Goal: Transaction & Acquisition: Purchase product/service

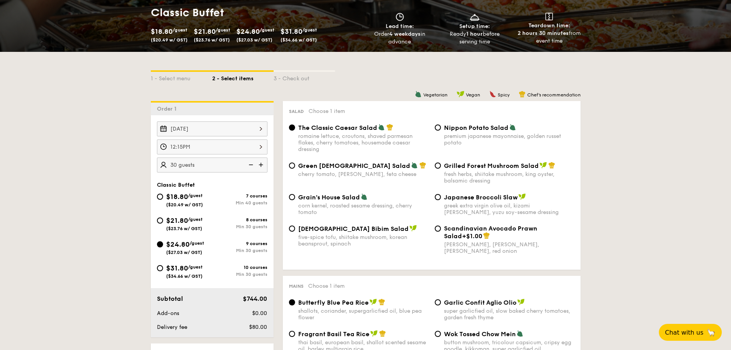
scroll to position [154, 0]
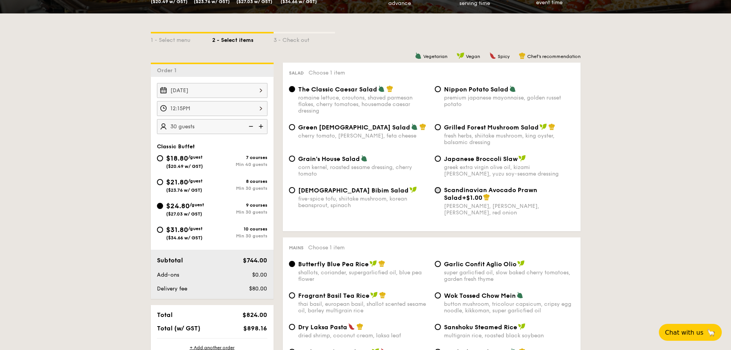
click at [438, 187] on input "Scandinavian Avocado Prawn Salad +$1.00 virgin mary dressing, dijon mustard, ar…" at bounding box center [438, 190] width 6 height 6
radio input "true"
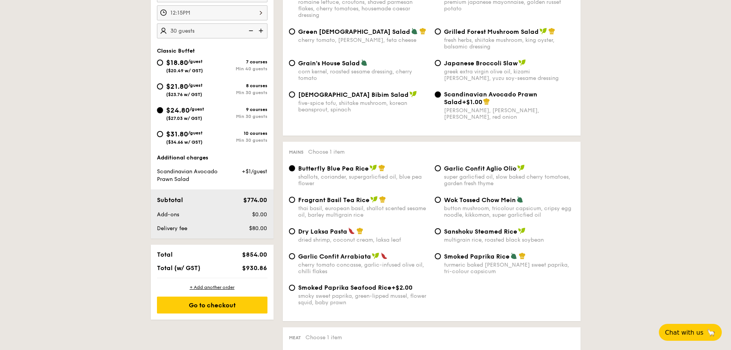
scroll to position [231, 0]
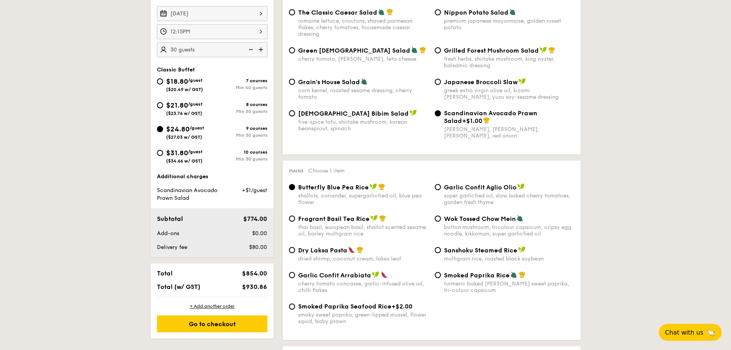
click at [341, 116] on span "Korean Bibim Salad" at bounding box center [353, 113] width 111 height 7
click at [295, 116] on input "Korean Bibim Salad five-spice tofu, shiitake mushroom, korean beansprout, spina…" at bounding box center [292, 113] width 6 height 6
radio input "true"
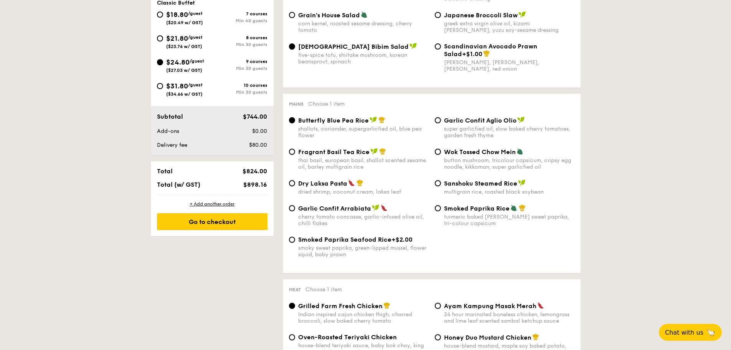
scroll to position [308, 0]
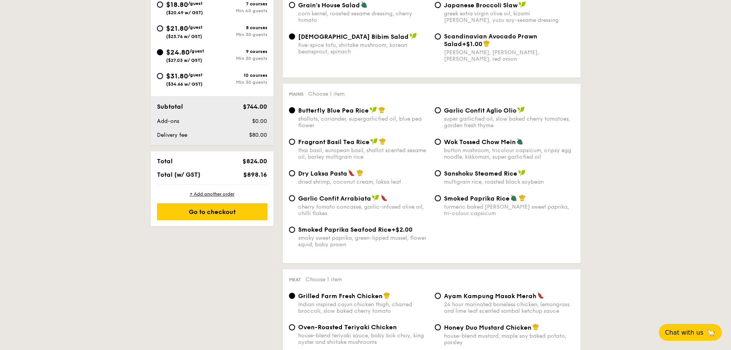
click at [346, 200] on span "Garlic Confit Arrabiata" at bounding box center [334, 198] width 73 height 7
click at [295, 200] on input "Garlic Confit Arrabiata cherry tomato concasse, garlic-infused olive oil, chill…" at bounding box center [292, 198] width 6 height 6
radio input "true"
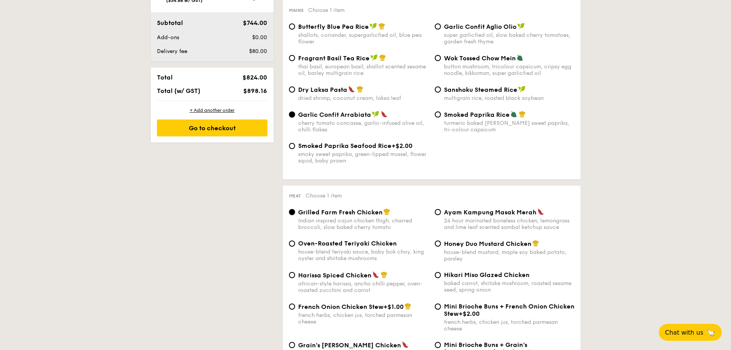
scroll to position [461, 0]
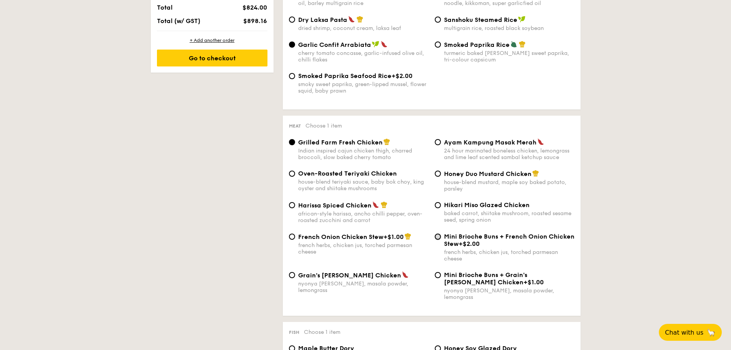
click at [438, 235] on input "Mini Brioche Buns + French Onion Chicken Stew +$2.00 french herbs, chicken jus,…" at bounding box center [438, 236] width 6 height 6
radio input "true"
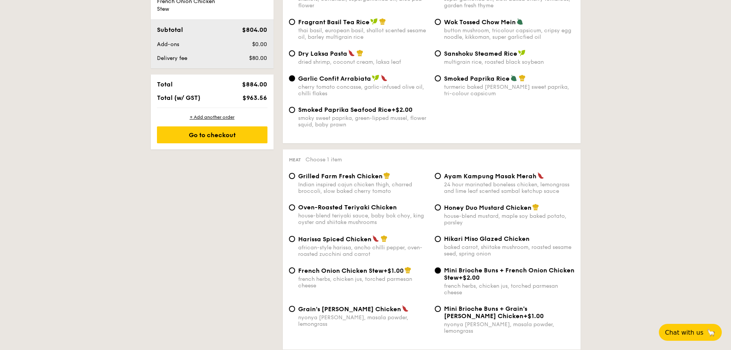
scroll to position [466, 0]
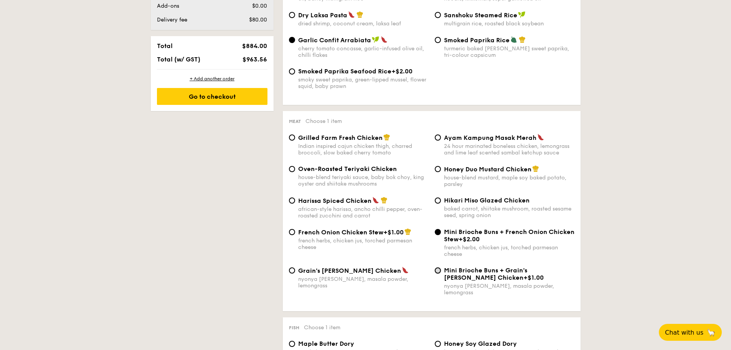
click at [438, 266] on input "Mini Brioche Buns + Grain's Curry Chicken +$1.00 nyonya curry, masala powder, l…" at bounding box center [438, 270] width 6 height 6
radio input "true"
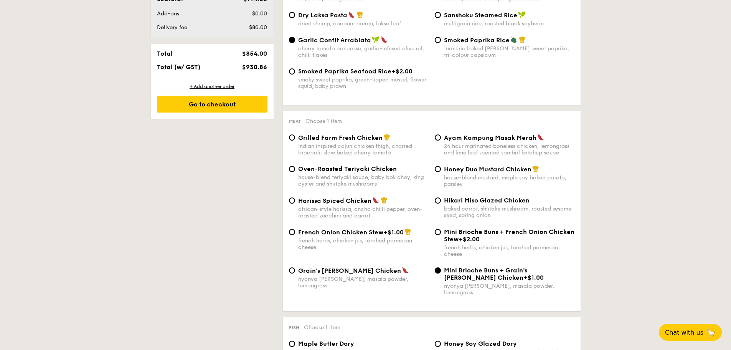
scroll to position [458, 0]
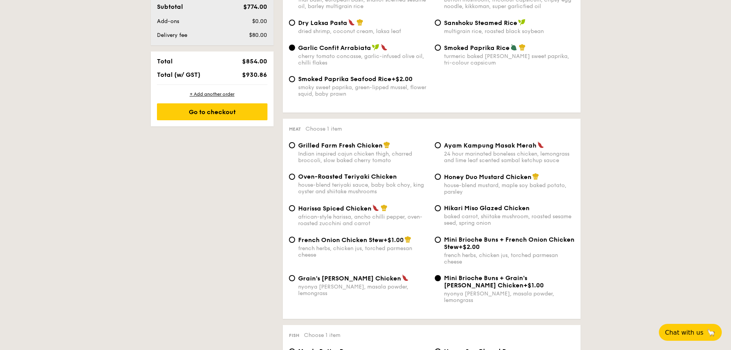
click at [380, 240] on span "French Onion Chicken Stew" at bounding box center [340, 239] width 85 height 7
click at [295, 240] on input "French Onion Chicken Stew +$1.00 french herbs, chicken jus, torched parmesan ch…" at bounding box center [292, 239] width 6 height 6
radio input "true"
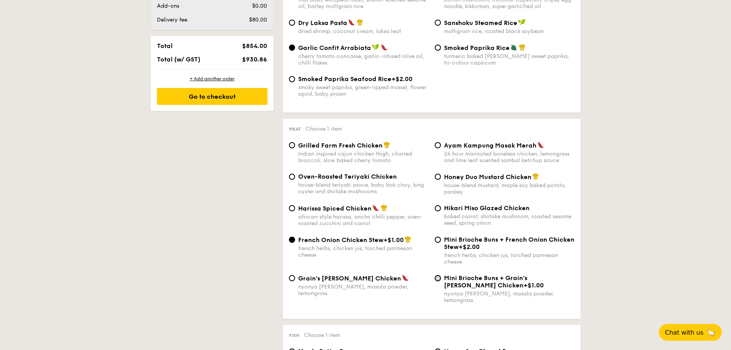
click at [438, 266] on input "Mini Brioche Buns + Grain's Curry Chicken +$1.00 nyonya curry, masala powder, l…" at bounding box center [438, 278] width 6 height 6
radio input "true"
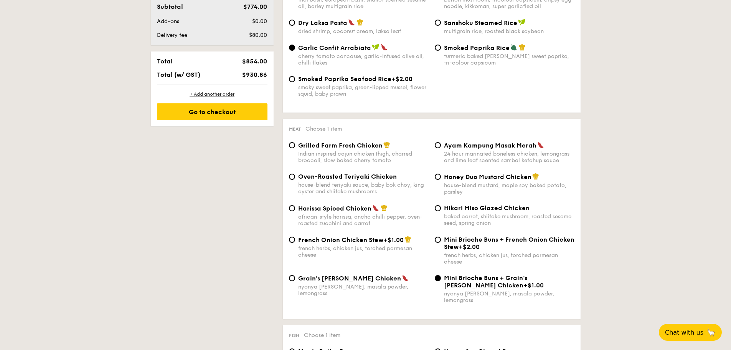
click at [479, 242] on span "Mini Brioche Buns + French Onion Chicken Stew" at bounding box center [509, 243] width 131 height 15
click at [441, 242] on input "Mini Brioche Buns + French Onion Chicken Stew +$2.00 french herbs, chicken jus,…" at bounding box center [438, 239] width 6 height 6
radio input "true"
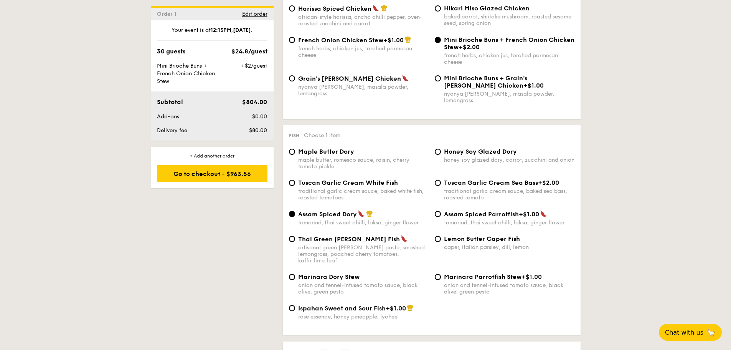
scroll to position [696, 0]
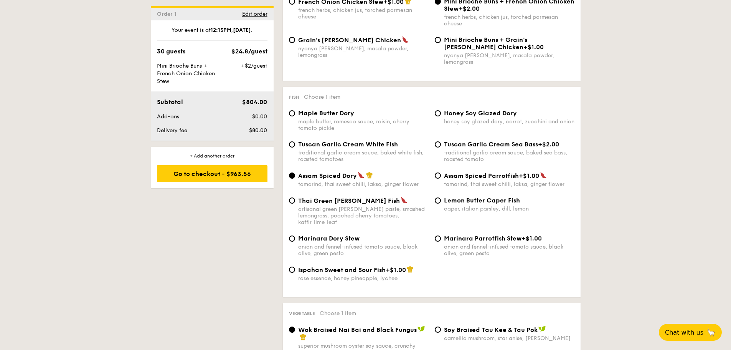
click at [341, 206] on div "artisanal green curry paste, smashed lemongrass, poached cherry tomatoes, kaffi…" at bounding box center [363, 216] width 131 height 20
click at [295, 203] on input "Thai Green Curry Fish artisanal green curry paste, smashed lemongrass, poached …" at bounding box center [292, 200] width 6 height 6
radio input "true"
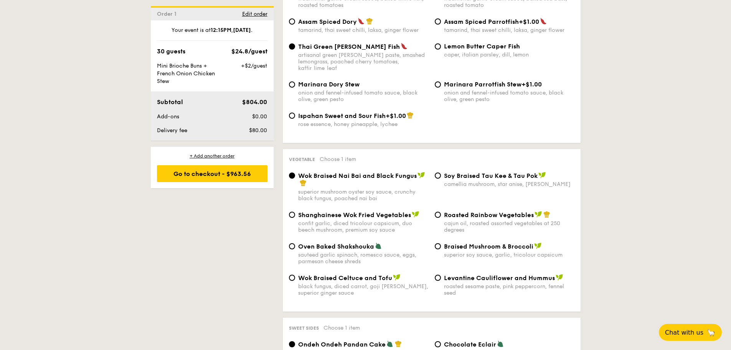
scroll to position [850, 0]
click at [364, 266] on div "black fungus, diced carrot, goji berry, superior ginger sauce" at bounding box center [363, 289] width 131 height 13
click at [295, 266] on input "Wok Braised Celtuce and Tofu black fungus, diced carrot, goji berry, superior g…" at bounding box center [292, 278] width 6 height 6
radio input "true"
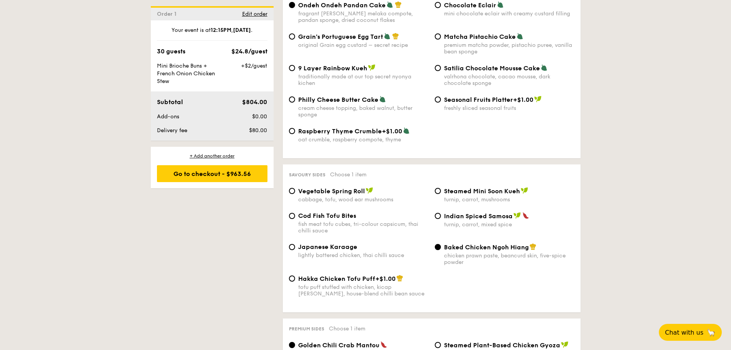
scroll to position [1195, 0]
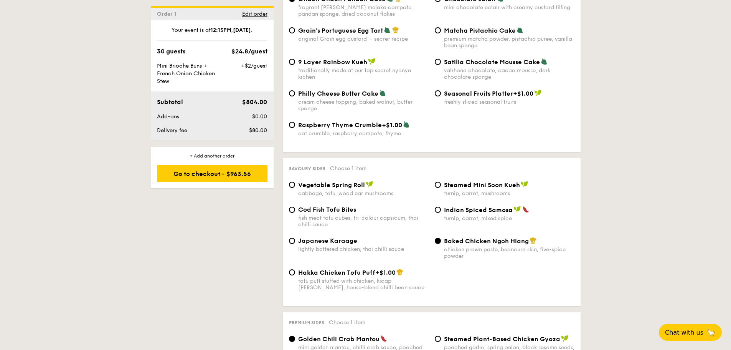
click at [335, 206] on span "Cod Fish Tofu Bites" at bounding box center [327, 209] width 58 height 7
click at [295, 207] on input "Cod Fish Tofu Bites fish meat tofu cubes, tri-colour capsicum, thai chilli sauce" at bounding box center [292, 210] width 6 height 6
radio input "true"
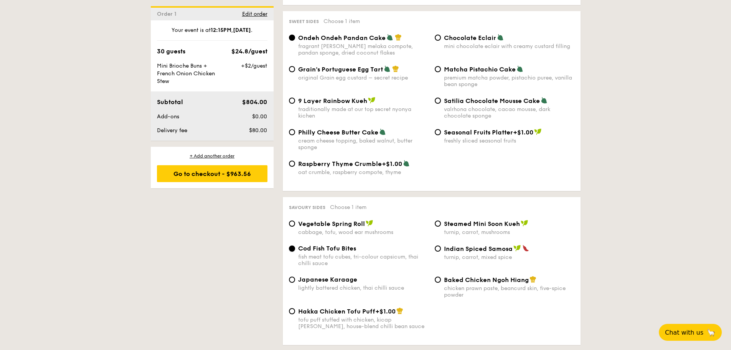
scroll to position [1157, 0]
click at [388, 160] on span "+$1.00" at bounding box center [392, 163] width 20 height 7
click at [295, 160] on input "Raspberry Thyme Crumble +$1.00 oat crumble, raspberry compote, thyme" at bounding box center [292, 163] width 6 height 6
radio input "true"
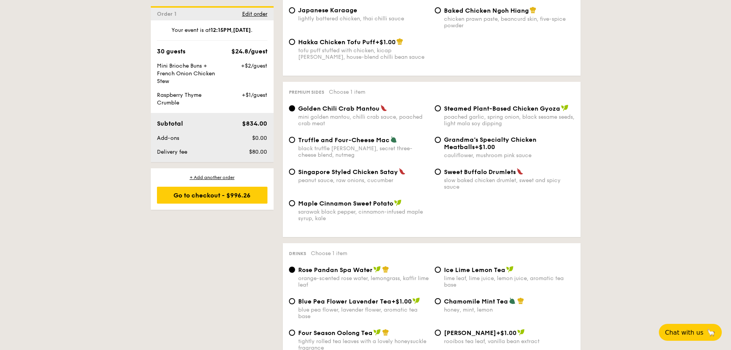
scroll to position [1387, 0]
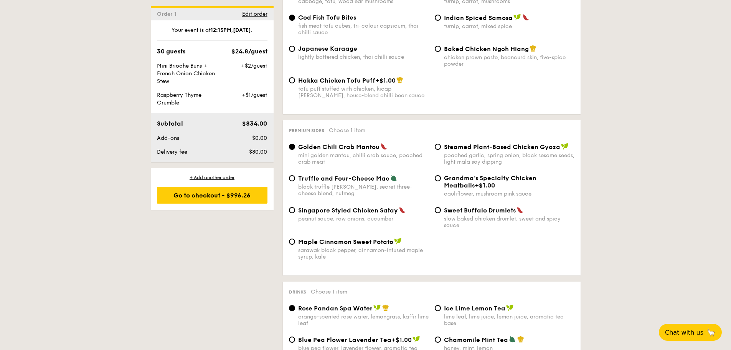
click at [494, 143] on div "Steamed Plant-Based Chicken Gyoza poached garlic, spring onion, black sesame se…" at bounding box center [509, 154] width 131 height 22
click at [479, 143] on span "Steamed Plant-Based Chicken Gyoza" at bounding box center [502, 146] width 116 height 7
click at [441, 144] on input "Steamed Plant-Based Chicken Gyoza poached garlic, spring onion, black sesame se…" at bounding box center [438, 147] width 6 height 6
radio input "true"
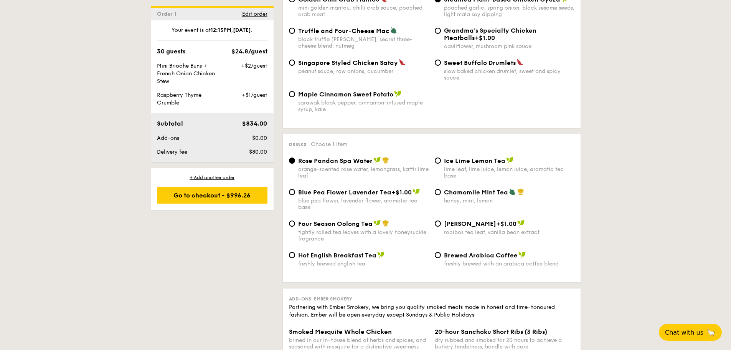
scroll to position [1541, 0]
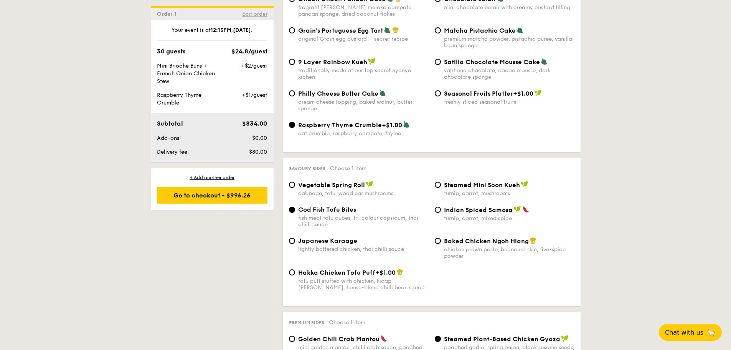
click at [248, 15] on span "Edit order" at bounding box center [254, 14] width 25 height 7
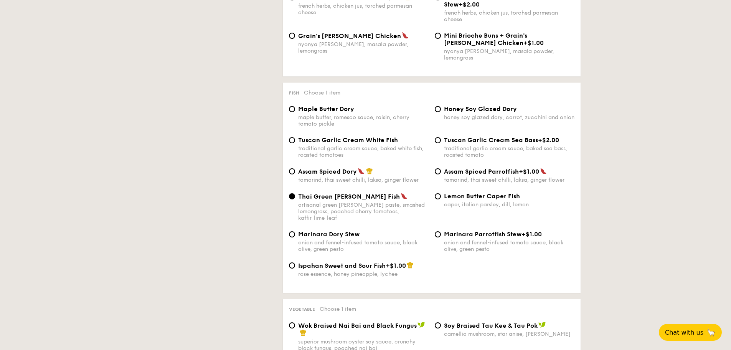
scroll to position [205, 0]
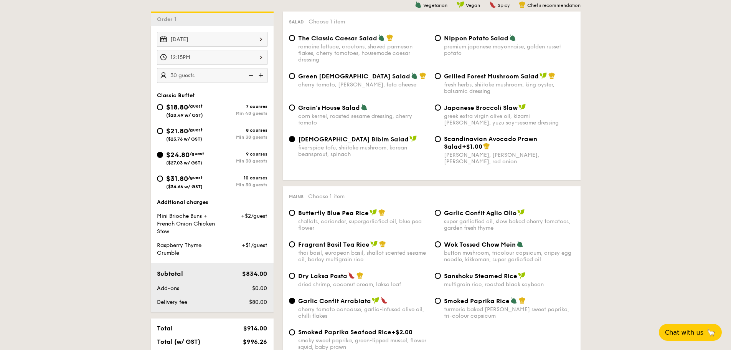
click at [257, 181] on div "10 courses Min 30 guests" at bounding box center [239, 181] width 55 height 12
click at [163, 181] on input "$31.80 /guest ($34.66 w/ GST) 10 courses Min 30 guests" at bounding box center [160, 178] width 6 height 6
radio input "true"
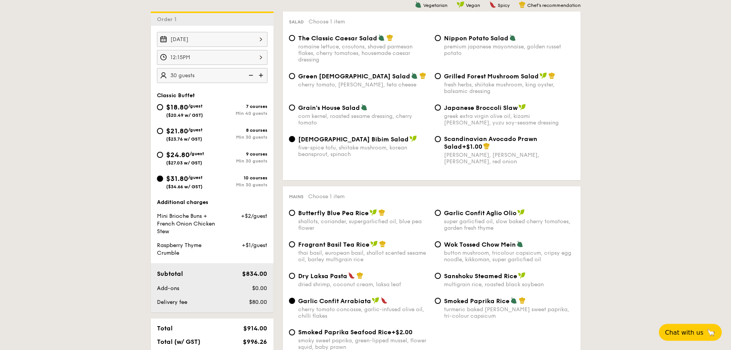
radio input "true"
radio input "false"
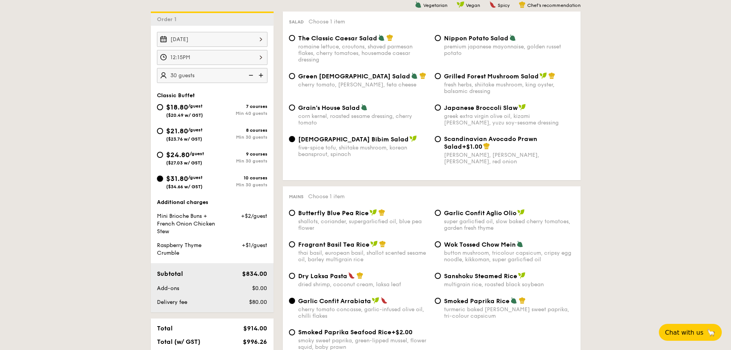
radio input "true"
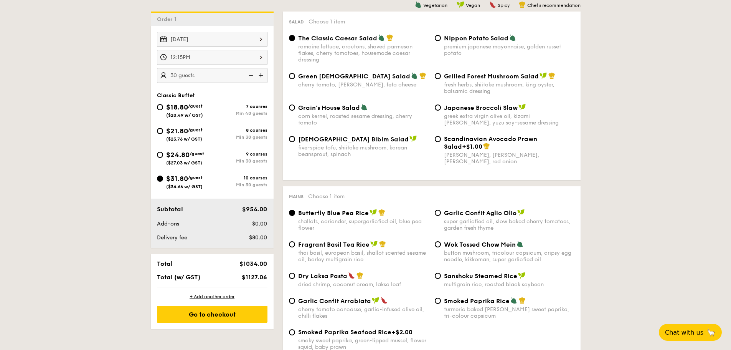
click at [200, 163] on span "($27.03 w/ GST)" at bounding box center [184, 162] width 36 height 5
click at [163, 158] on input "$24.80 /guest ($27.03 w/ GST) 9 courses Min 30 guests" at bounding box center [160, 155] width 6 height 6
radio input "true"
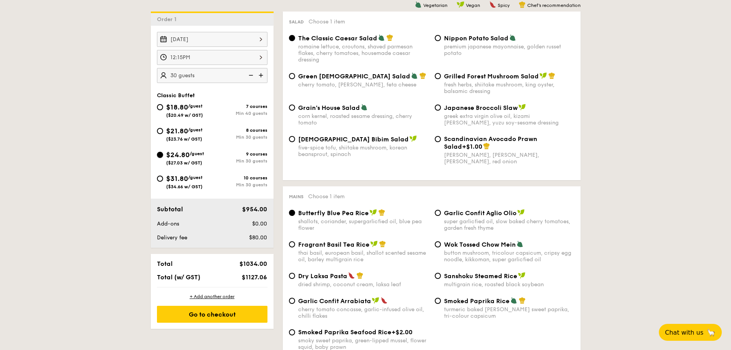
radio input "true"
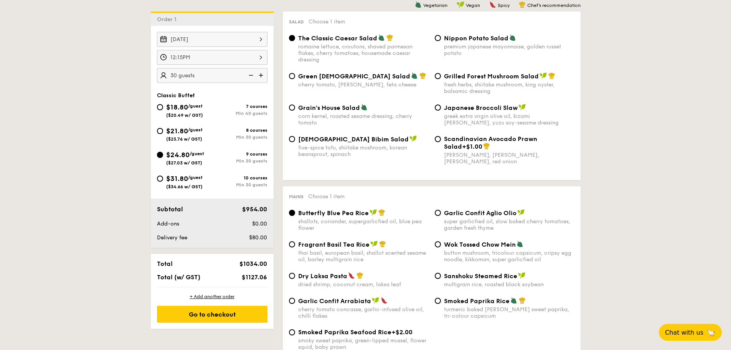
radio input "true"
click at [334, 139] on span "Korean Bibim Salad" at bounding box center [353, 139] width 111 height 7
click at [295, 139] on input "Korean Bibim Salad five-spice tofu, shiitake mushroom, korean beansprout, spina…" at bounding box center [292, 139] width 6 height 6
radio input "true"
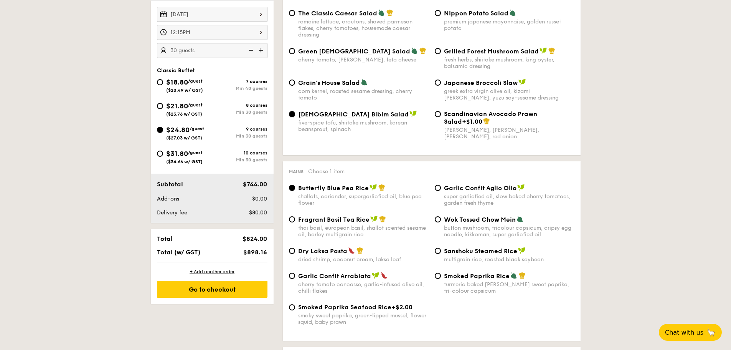
scroll to position [243, 0]
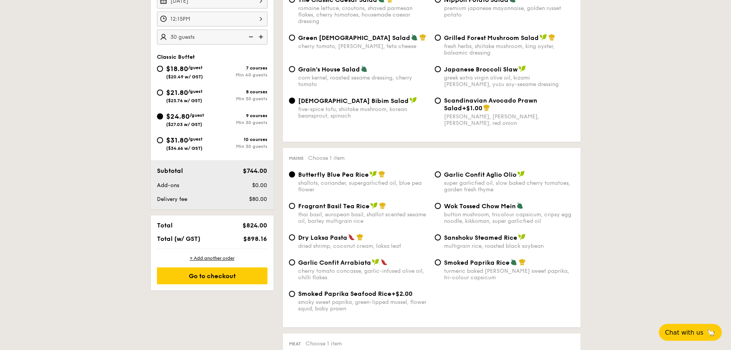
click at [351, 265] on span "Garlic Confit Arrabiata" at bounding box center [334, 262] width 73 height 7
click at [295, 265] on input "Garlic Confit Arrabiata cherry tomato concasse, garlic-infused olive oil, chill…" at bounding box center [292, 262] width 6 height 6
radio input "true"
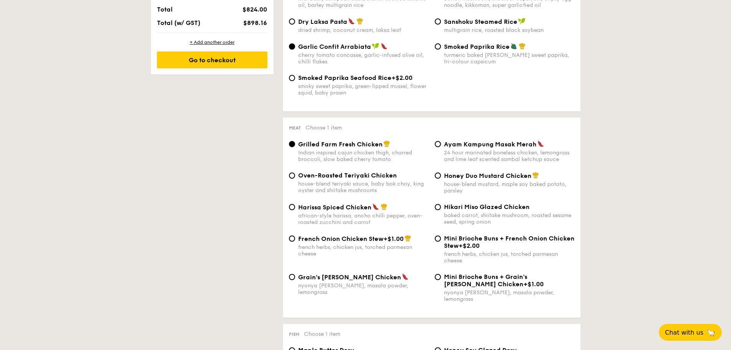
scroll to position [435, 0]
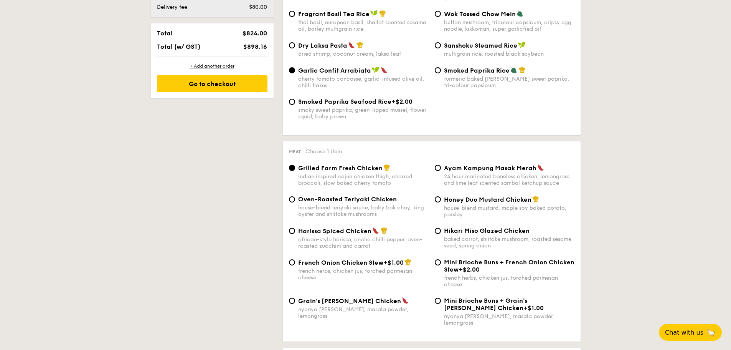
click at [469, 266] on span "+$2.00" at bounding box center [469, 269] width 21 height 7
click at [441, 265] on input "Mini Brioche Buns + French Onion Chicken Stew +$2.00 french herbs, chicken jus,…" at bounding box center [438, 262] width 6 height 6
radio input "true"
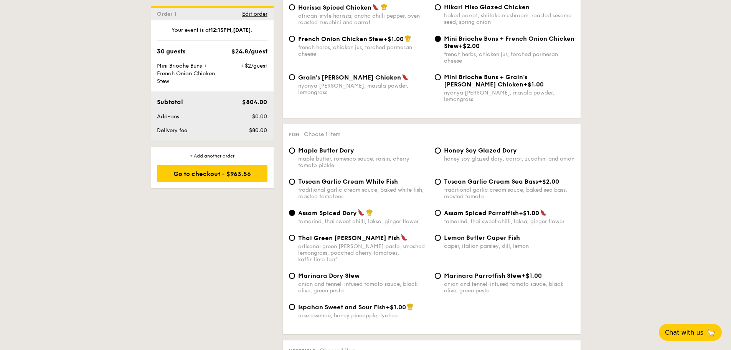
scroll to position [670, 0]
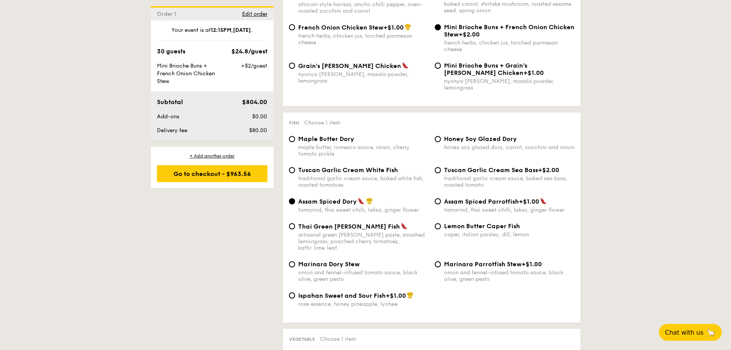
click at [344, 232] on div "artisanal green curry paste, smashed lemongrass, poached cherry tomatoes, kaffi…" at bounding box center [363, 242] width 131 height 20
click at [295, 226] on input "Thai Green Curry Fish artisanal green curry paste, smashed lemongrass, poached …" at bounding box center [292, 226] width 6 height 6
radio input "true"
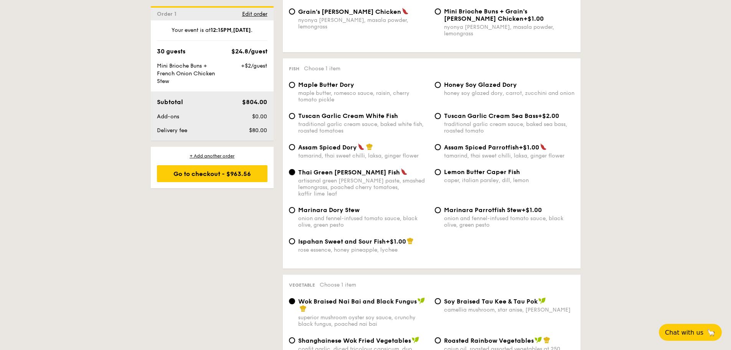
scroll to position [862, 0]
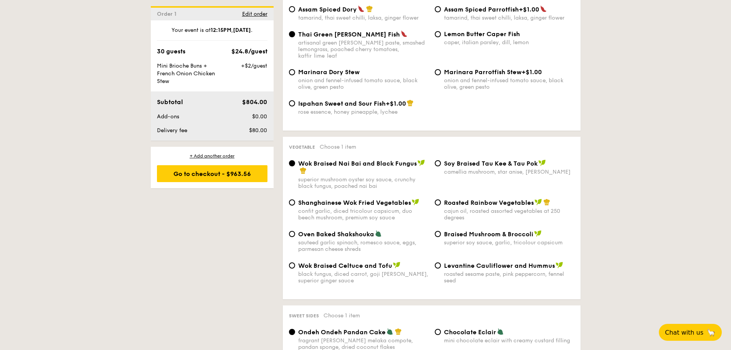
click at [373, 262] on span "Wok Braised Celtuce and Tofu" at bounding box center [345, 265] width 94 height 7
click at [295, 262] on input "Wok Braised Celtuce and Tofu black fungus, diced carrot, goji berry, superior g…" at bounding box center [292, 265] width 6 height 6
radio input "true"
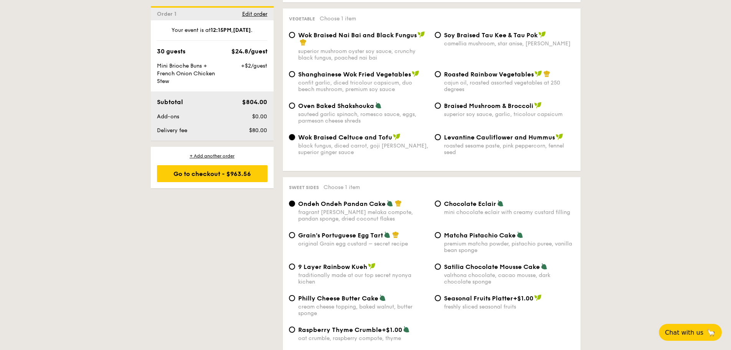
scroll to position [1054, 0]
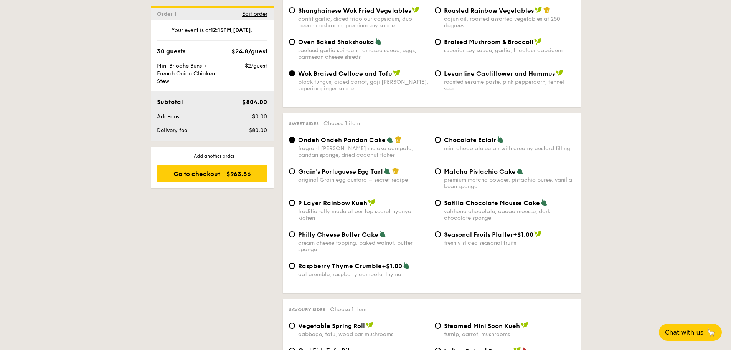
click at [355, 262] on span "Raspberry Thyme Crumble" at bounding box center [340, 265] width 84 height 7
click at [295, 263] on input "Raspberry Thyme Crumble +$1.00 oat crumble, raspberry compote, thyme" at bounding box center [292, 266] width 6 height 6
radio input "true"
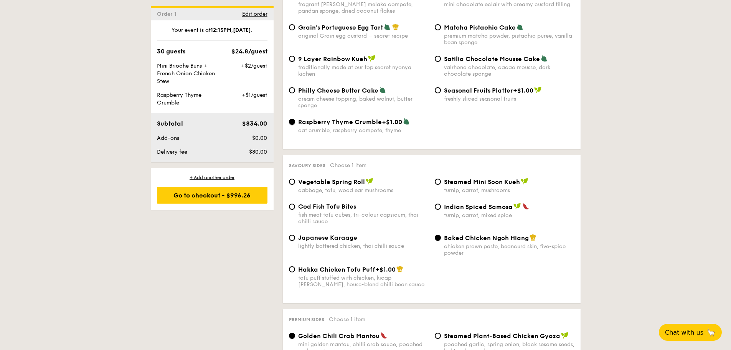
scroll to position [1246, 0]
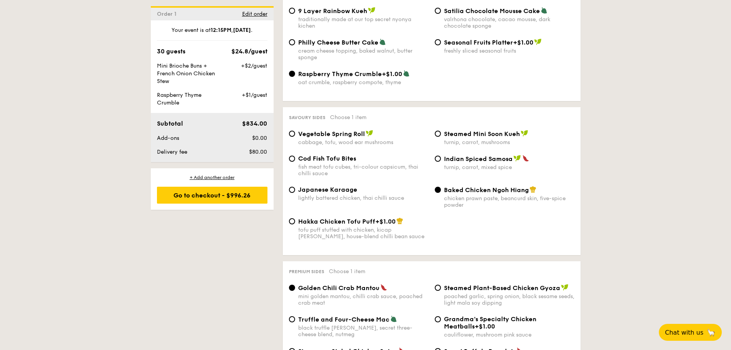
click at [340, 155] on span "Cod Fish Tofu Bites" at bounding box center [327, 158] width 58 height 7
click at [295, 155] on input "Cod Fish Tofu Bites fish meat tofu cubes, tri-colour capsicum, thai chilli sauce" at bounding box center [292, 158] width 6 height 6
radio input "true"
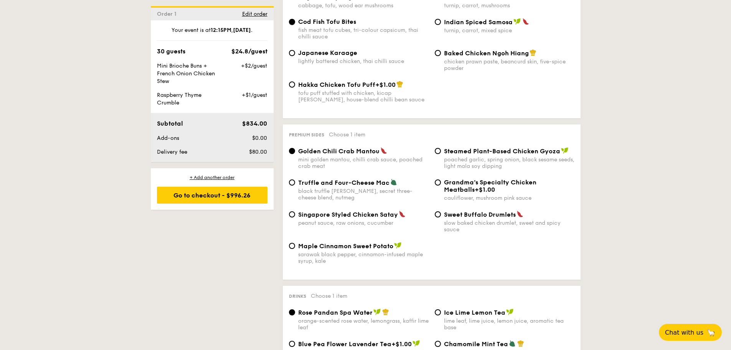
scroll to position [1400, 0]
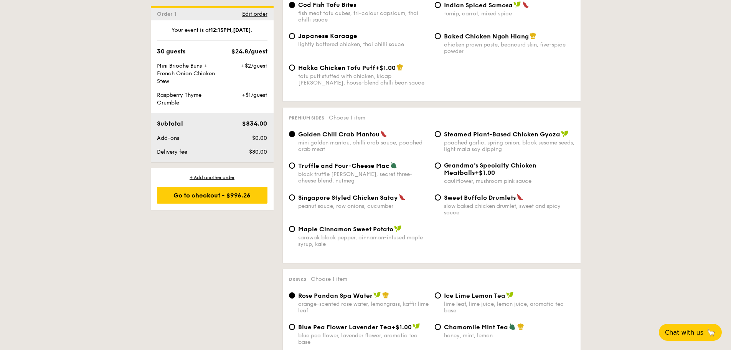
click at [462, 139] on div "poached garlic, spring onion, black sesame seeds, light mala soy dipping" at bounding box center [509, 145] width 131 height 13
click at [441, 131] on input "Steamed Plant-Based Chicken Gyoza poached garlic, spring onion, black sesame se…" at bounding box center [438, 134] width 6 height 6
radio input "true"
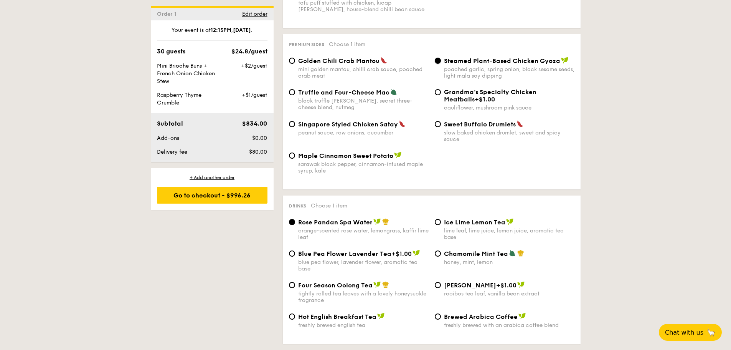
scroll to position [1553, 0]
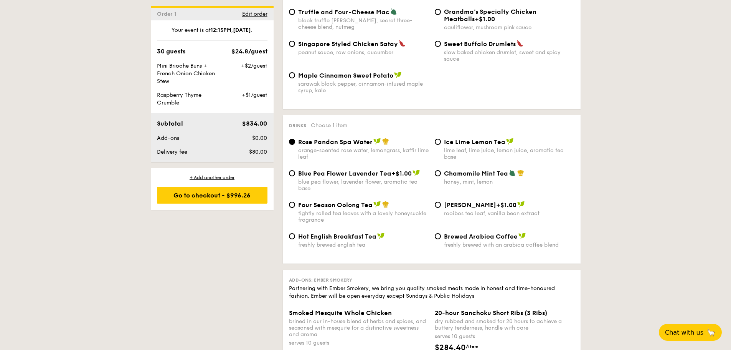
click at [467, 138] on span "Ice Lime Lemon Tea" at bounding box center [474, 141] width 61 height 7
click at [441, 139] on input "Ice Lime Lemon Tea lime leaf, lime juice, lemon juice, aromatic tea base" at bounding box center [438, 142] width 6 height 6
radio input "true"
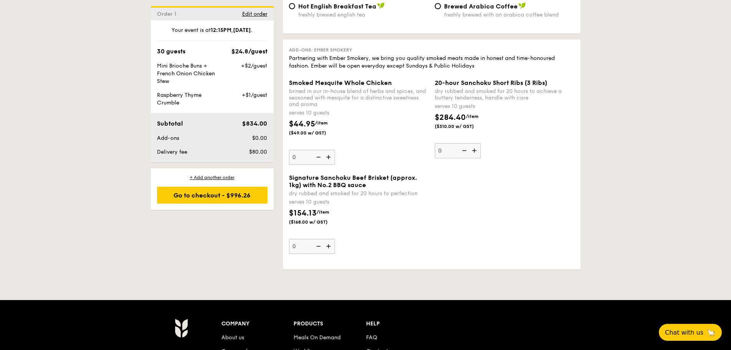
scroll to position [1822, 0]
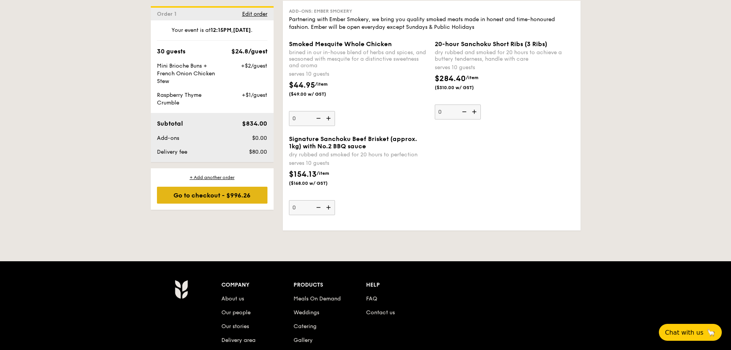
click at [231, 195] on div "Go to checkout - $996.26" at bounding box center [212, 195] width 111 height 17
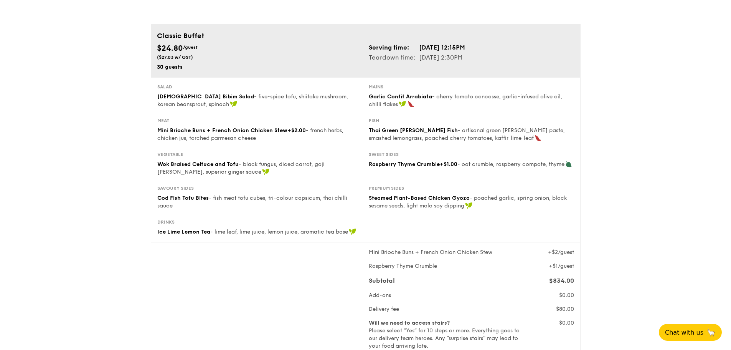
scroll to position [269, 0]
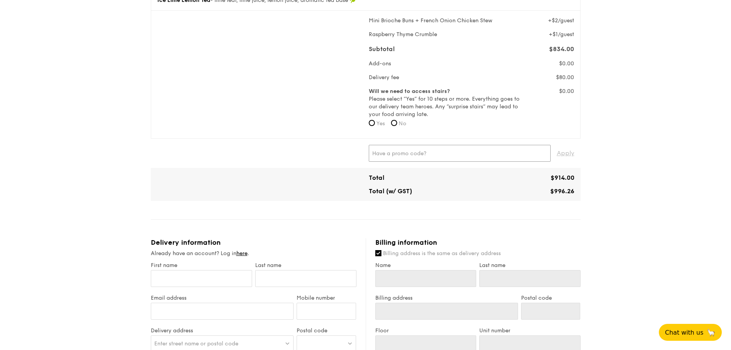
click at [470, 152] on input "text" at bounding box center [460, 153] width 182 height 17
paste input "WELCOMEFEAST"
click at [567, 157] on span "Apply" at bounding box center [566, 153] width 18 height 17
click at [566, 154] on span "Apply" at bounding box center [566, 153] width 18 height 17
click at [459, 152] on input "WELCOMEFEAST" at bounding box center [460, 153] width 182 height 17
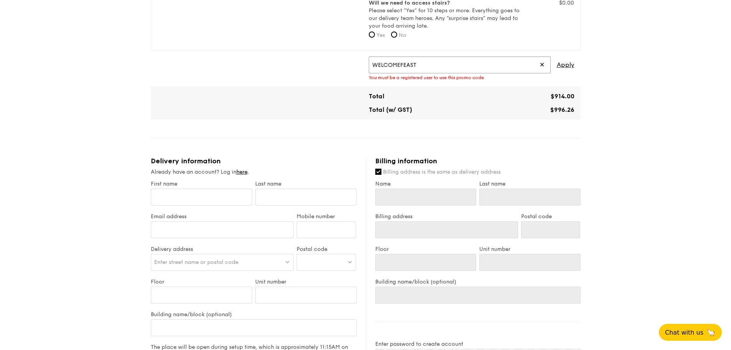
scroll to position [384, 0]
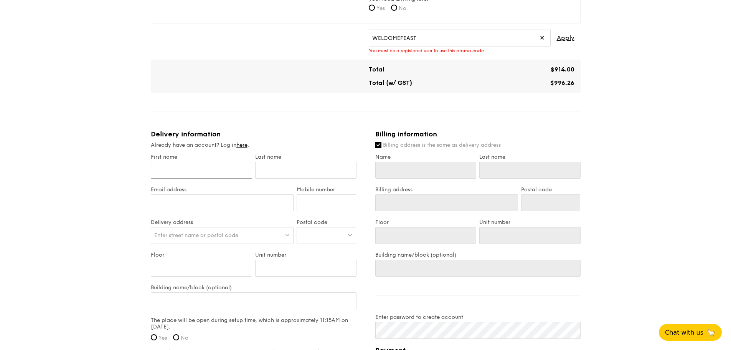
click at [232, 167] on input "First name" at bounding box center [201, 170] width 101 height 17
click at [451, 41] on input "WELCOMEFEAST" at bounding box center [460, 38] width 182 height 17
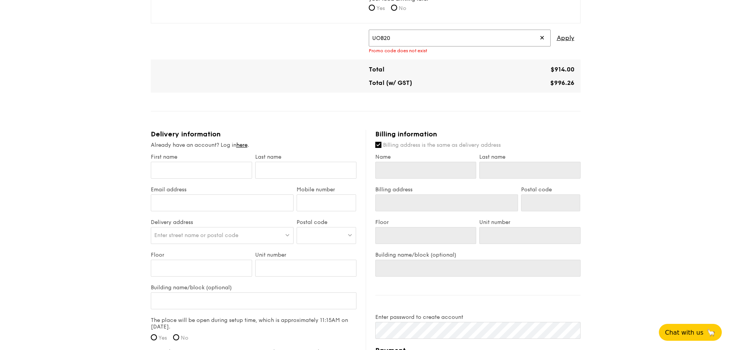
click at [487, 35] on input "UOB20" at bounding box center [460, 38] width 182 height 17
type input "uob10"
click at [571, 36] on span "Apply" at bounding box center [566, 38] width 18 height 17
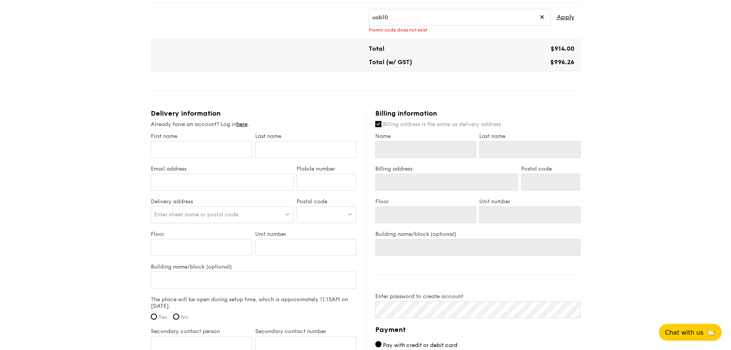
scroll to position [422, 0]
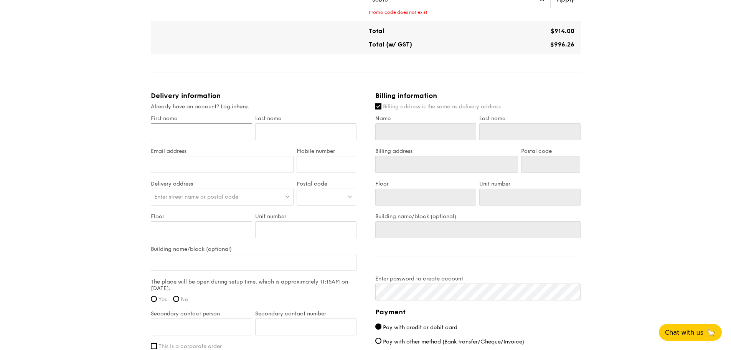
click at [232, 132] on input "First name" at bounding box center [201, 131] width 101 height 17
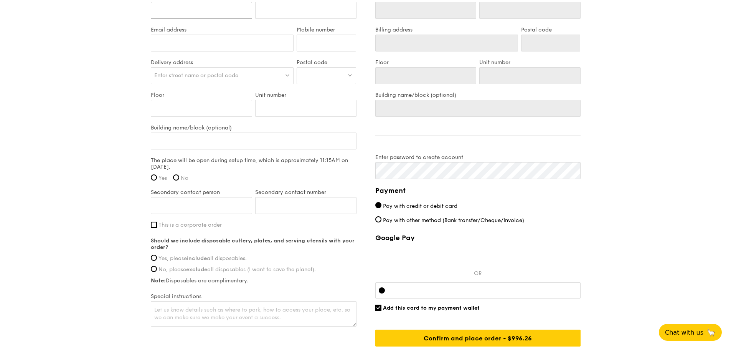
scroll to position [602, 0]
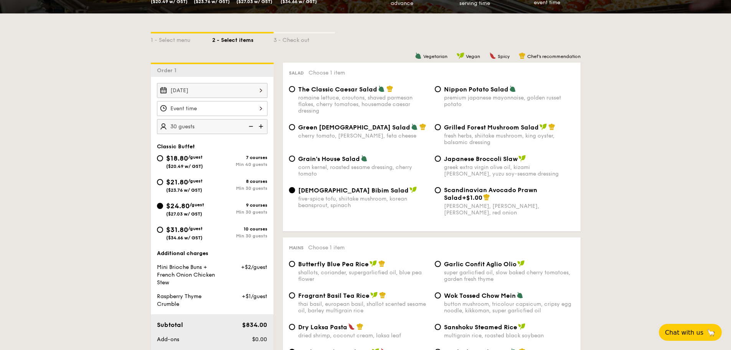
scroll to position [89, 0]
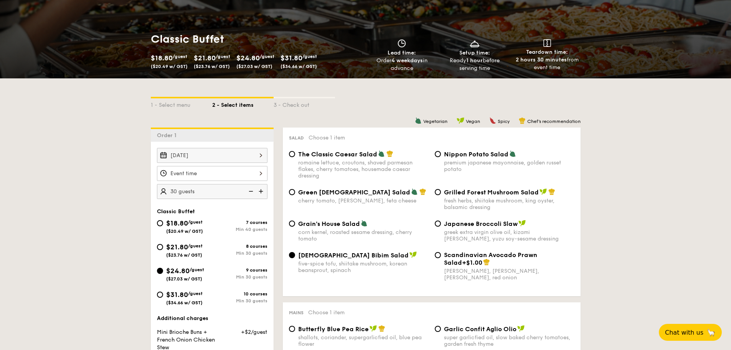
click at [265, 192] on img at bounding box center [262, 191] width 12 height 15
click at [250, 192] on img at bounding box center [251, 191] width 12 height 15
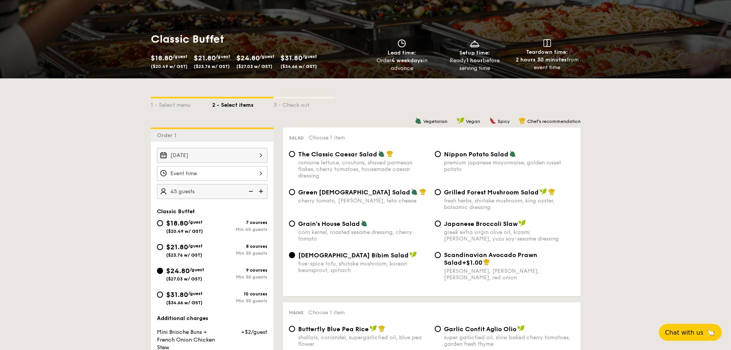
click at [250, 192] on img at bounding box center [251, 191] width 12 height 15
click at [251, 191] on img at bounding box center [251, 191] width 12 height 15
type input "38 guests"
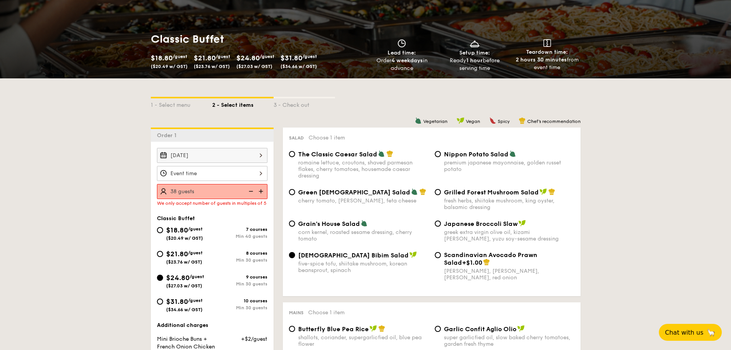
click at [245, 166] on div at bounding box center [212, 173] width 111 height 15
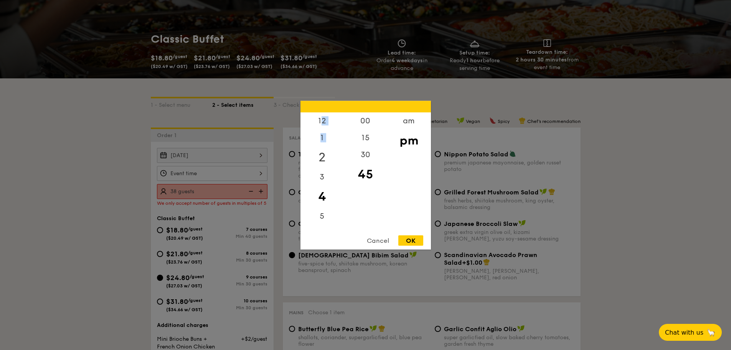
drag, startPoint x: 322, startPoint y: 126, endPoint x: 320, endPoint y: 157, distance: 31.2
click at [320, 158] on div "12 1 2 3 4 5 6 7 8 9 10 11" at bounding box center [322, 170] width 43 height 117
click at [327, 117] on div "12" at bounding box center [322, 123] width 43 height 22
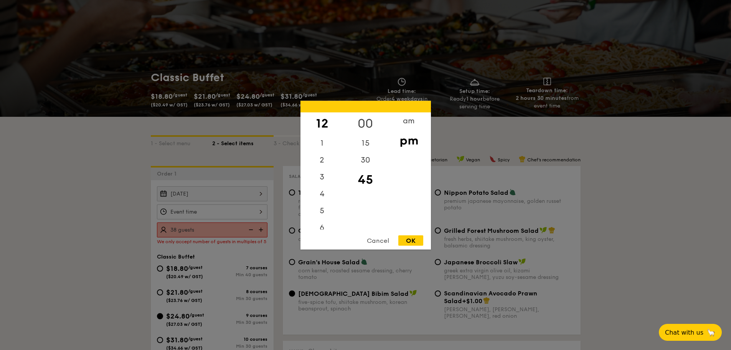
click at [369, 122] on div "00" at bounding box center [365, 123] width 43 height 22
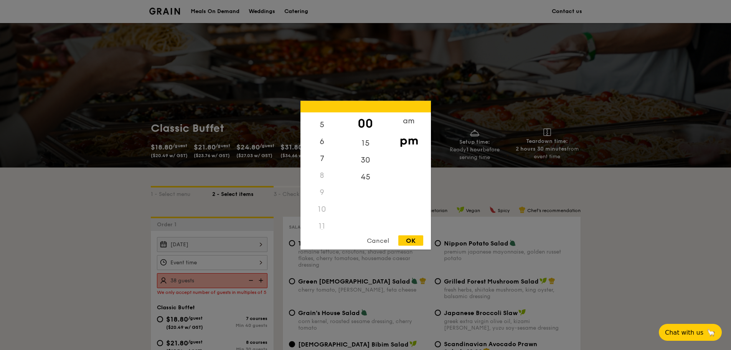
scroll to position [91, 0]
click at [321, 216] on div "11" at bounding box center [322, 220] width 43 height 17
click at [322, 222] on div "11" at bounding box center [322, 220] width 43 height 17
click at [419, 243] on div "OK" at bounding box center [411, 240] width 25 height 10
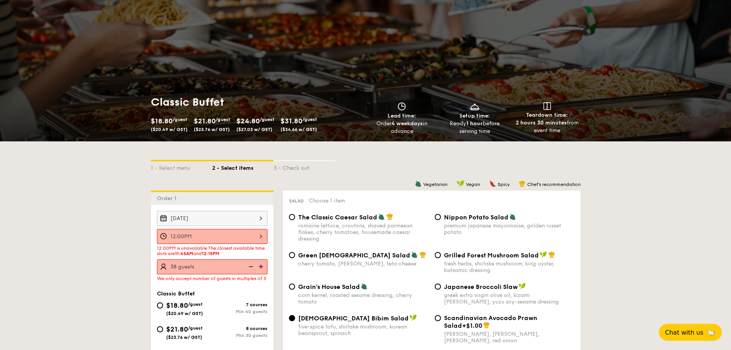
scroll to position [77, 0]
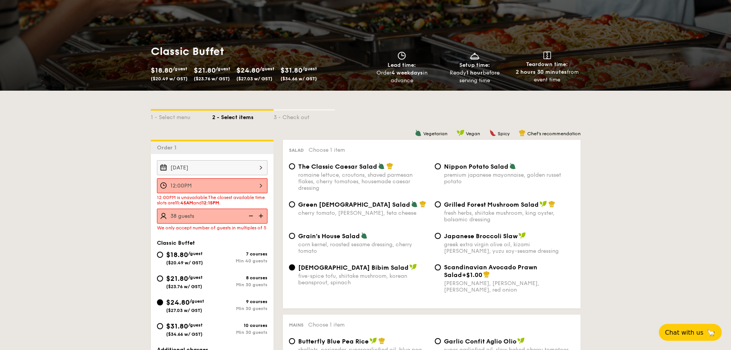
click at [240, 185] on div "12:00PM" at bounding box center [212, 185] width 111 height 15
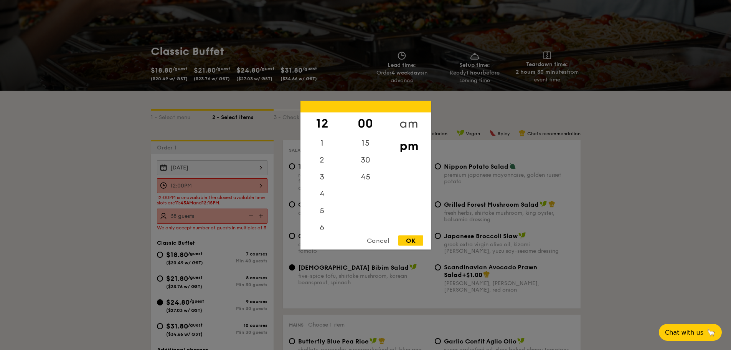
click at [411, 120] on div "am" at bounding box center [408, 123] width 43 height 22
click at [323, 220] on div "11" at bounding box center [322, 219] width 43 height 22
click at [369, 175] on div "45" at bounding box center [365, 179] width 43 height 22
click at [408, 241] on div "OK" at bounding box center [411, 240] width 25 height 10
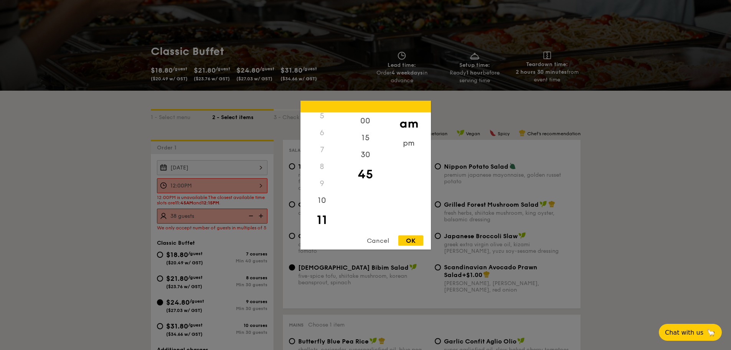
type input "11:45AM"
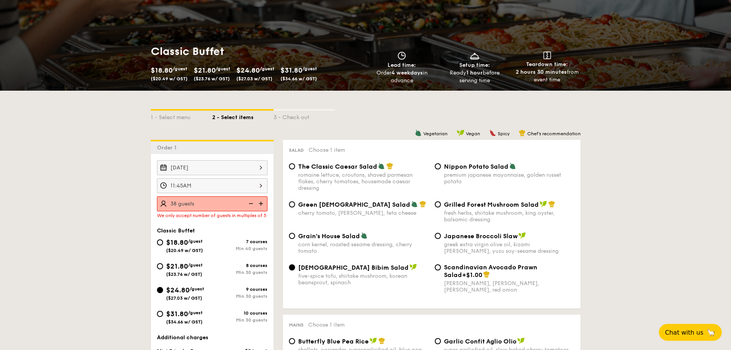
click at [259, 203] on img at bounding box center [262, 203] width 12 height 15
type input "40 guests"
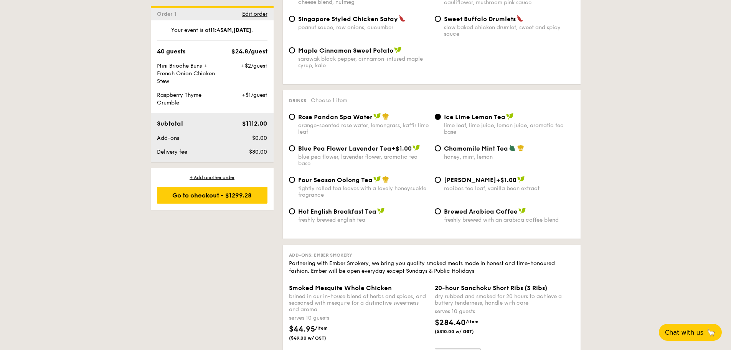
scroll to position [1574, 0]
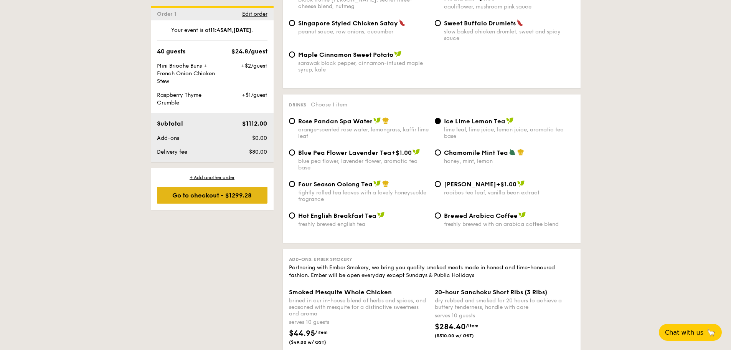
click at [239, 197] on div "Go to checkout - $1299.28" at bounding box center [212, 195] width 111 height 17
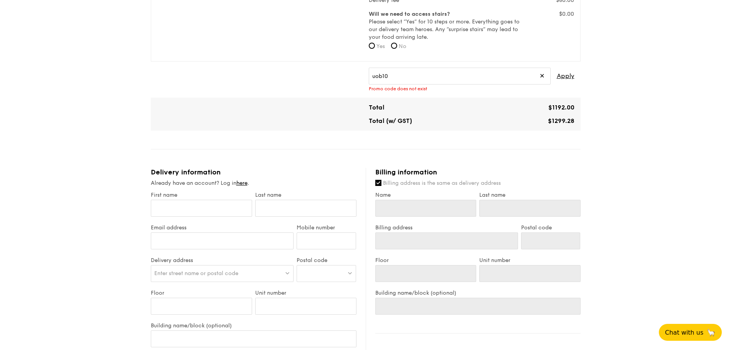
scroll to position [333, 0]
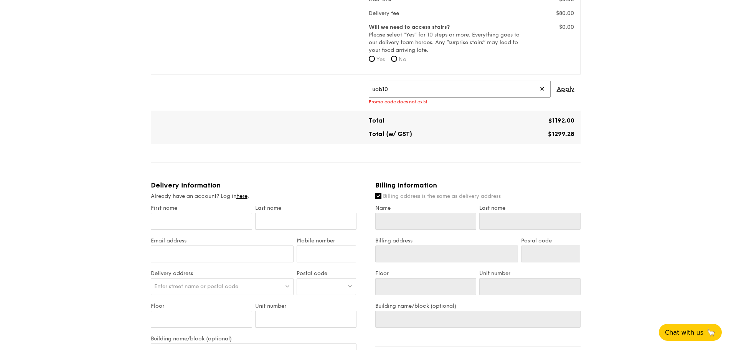
click at [387, 88] on input "uob10" at bounding box center [460, 89] width 182 height 17
paste input "TRUEXGRAIN"
click at [569, 91] on span "Apply" at bounding box center [566, 89] width 18 height 17
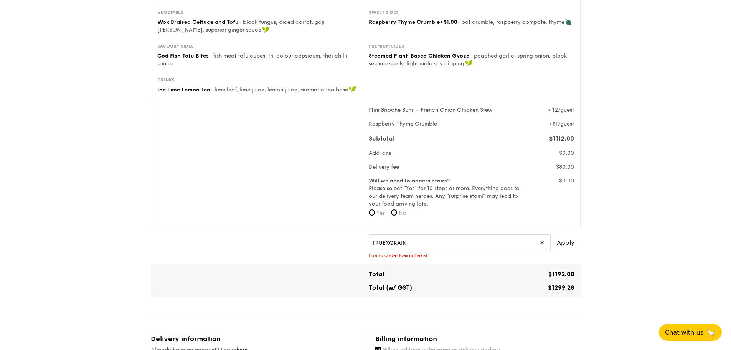
scroll to position [141, 0]
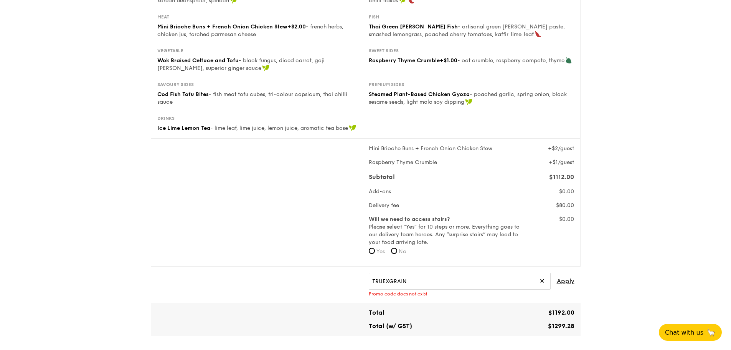
click at [584, 205] on div "1 - Select menu 2 - Select items 3 - Check out Classic Buffet $24.80 /guest ($2…" at bounding box center [365, 319] width 731 height 921
click at [407, 266] on input "TRUEXGRAIN" at bounding box center [460, 281] width 182 height 17
paste input "10"
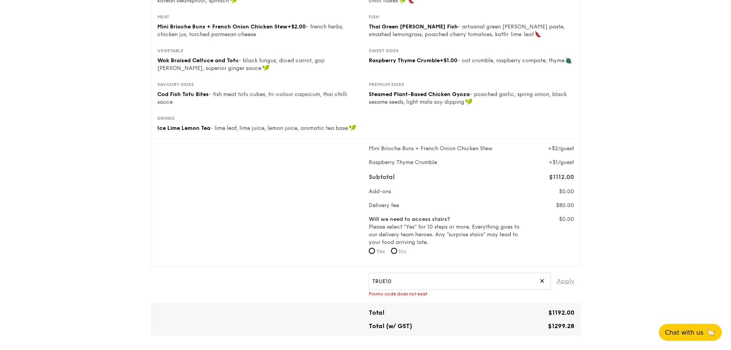
click at [569, 266] on span "Apply" at bounding box center [566, 281] width 18 height 17
click at [383, 266] on input "TRUE10" at bounding box center [460, 281] width 182 height 17
paste input "GENECO16CA"
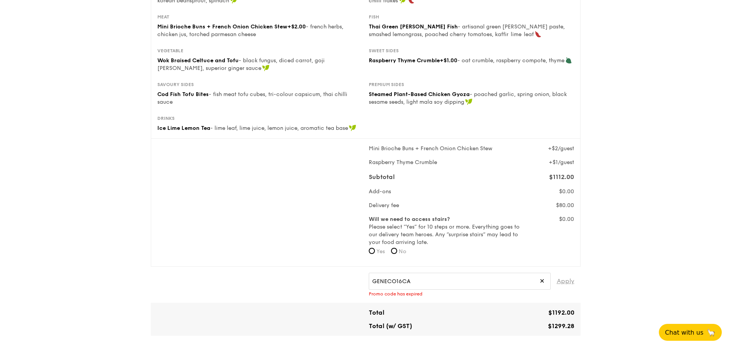
click at [562, 266] on span "Apply" at bounding box center [566, 281] width 18 height 17
click at [427, 266] on input "GENECO16CA" at bounding box center [460, 281] width 182 height 17
paste input "RF49570"
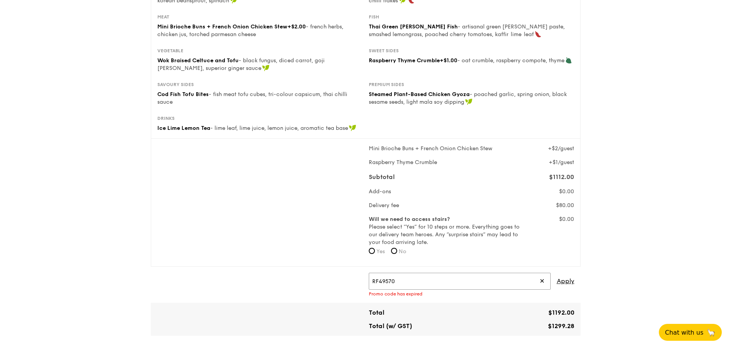
type input "RF49570"
click at [569, 266] on span "Apply" at bounding box center [566, 281] width 18 height 17
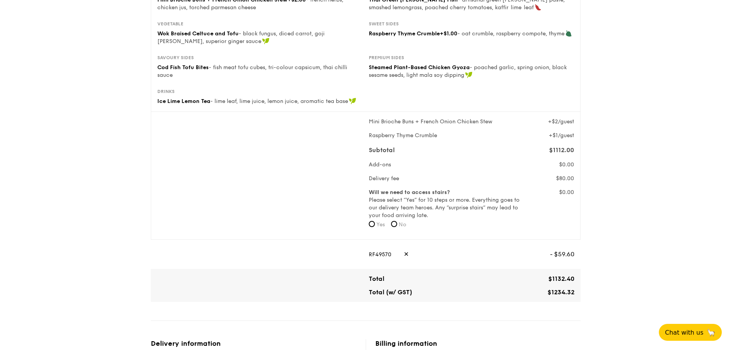
scroll to position [179, 0]
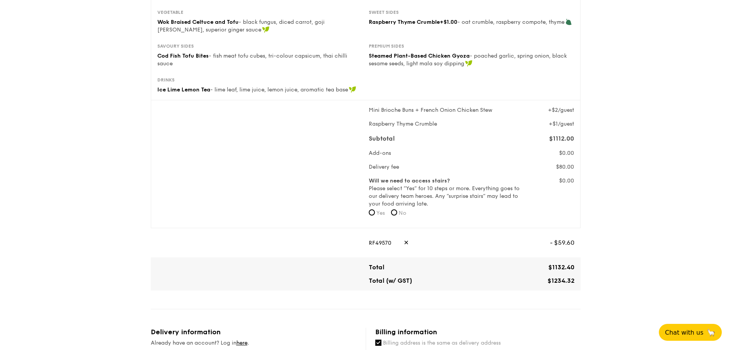
click at [584, 173] on div "1 - Select menu 2 - Select items 3 - Check out Classic Buffet $24.80 /guest ($2…" at bounding box center [365, 278] width 731 height 914
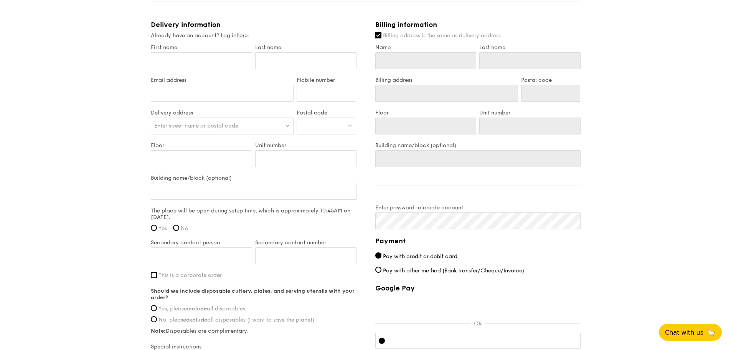
scroll to position [218, 0]
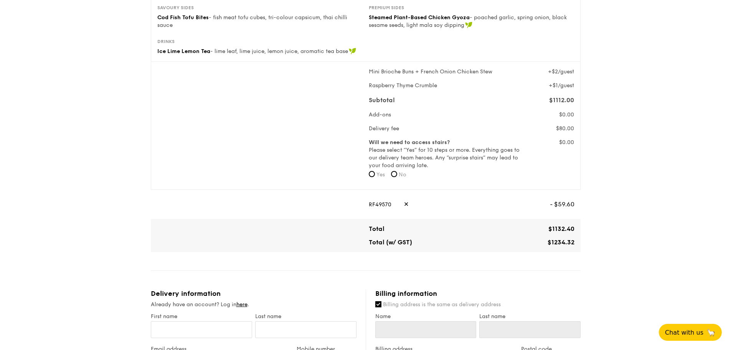
click at [378, 204] on div "RF49570 ✕" at bounding box center [456, 204] width 175 height 17
click at [404, 205] on span "✕" at bounding box center [406, 204] width 5 height 17
click at [422, 204] on input "text" at bounding box center [460, 204] width 182 height 17
click at [449, 201] on input "text" at bounding box center [460, 204] width 182 height 17
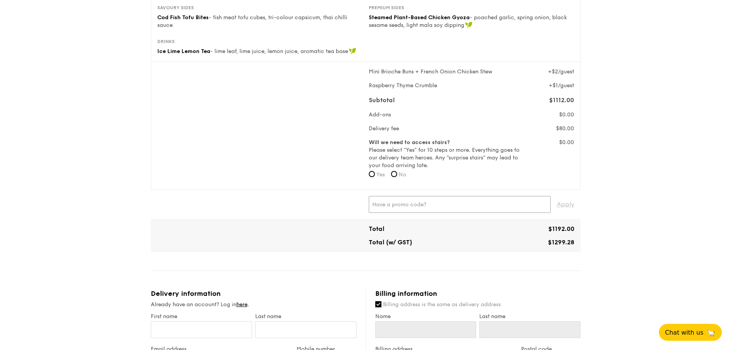
paste input "RF40460"
type input "RF40460"
click at [568, 206] on span "Apply" at bounding box center [566, 204] width 18 height 17
click at [404, 206] on span "✕" at bounding box center [406, 204] width 5 height 17
click at [401, 206] on input "text" at bounding box center [460, 204] width 182 height 17
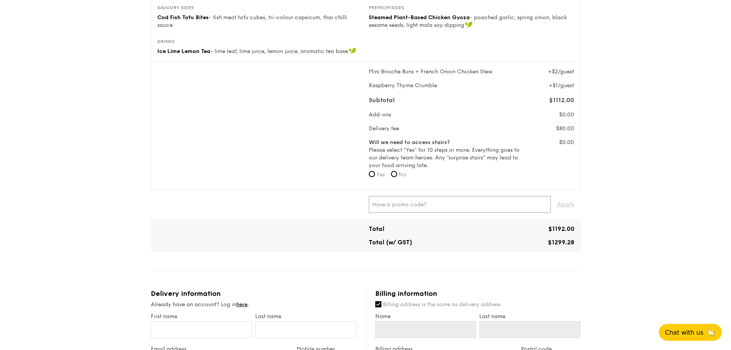
paste input "CALLISTAXGRAINHRP"
click at [570, 205] on span "Apply" at bounding box center [566, 204] width 18 height 17
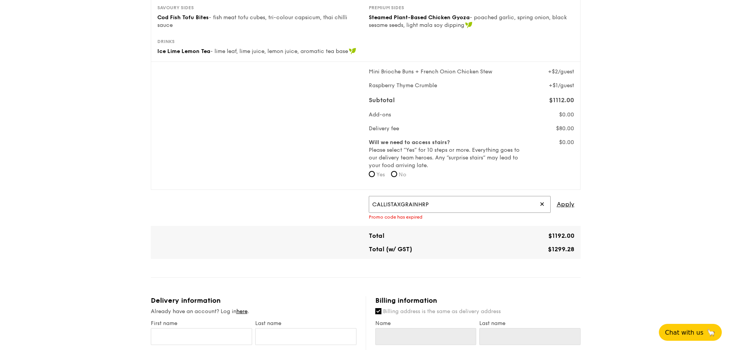
click at [437, 205] on input "CALLISTAXGRAINHRP" at bounding box center [460, 204] width 182 height 17
paste input "RF49570"
type input "RF49570"
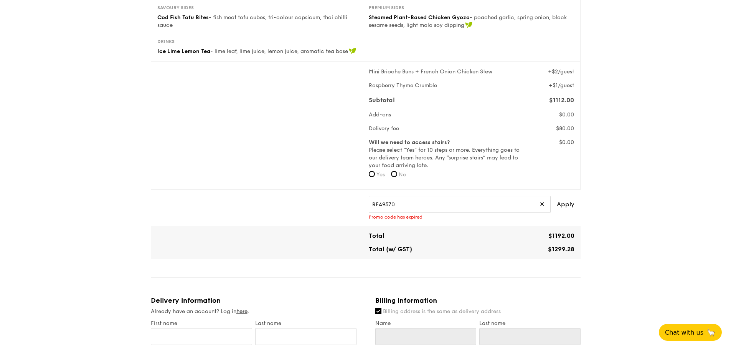
click at [577, 207] on div "RF49570 ✕ Apply Promo code has expired" at bounding box center [472, 208] width 212 height 24
click at [571, 204] on span "Apply" at bounding box center [566, 204] width 18 height 17
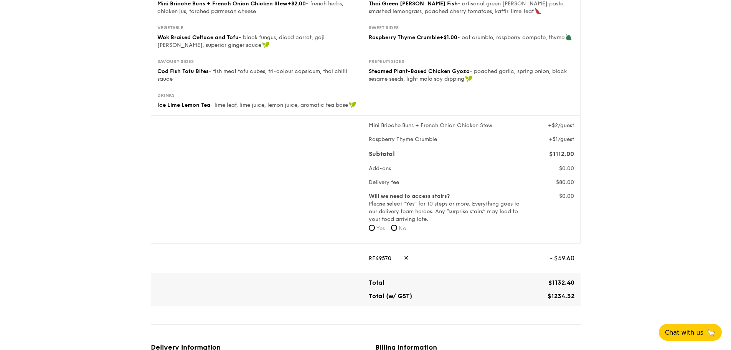
scroll to position [0, 0]
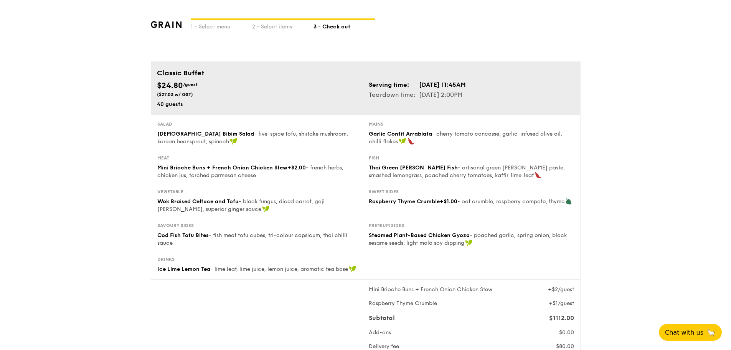
scroll to position [89, 0]
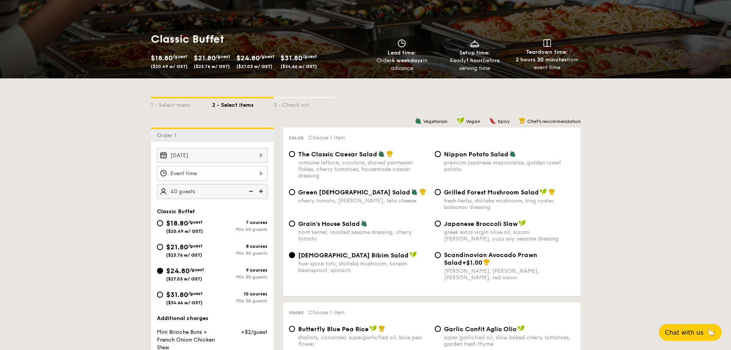
click at [232, 176] on div at bounding box center [212, 173] width 111 height 15
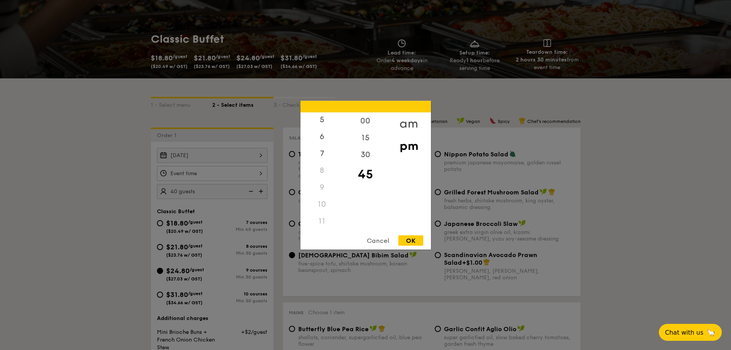
click at [409, 117] on div "am" at bounding box center [408, 123] width 43 height 22
click at [320, 228] on div "12 1 2 3 4 5 6 7 8 9 10 11 00 15 30 45 am pm Cancel OK" at bounding box center [366, 175] width 131 height 149
click at [321, 223] on div "11" at bounding box center [322, 222] width 43 height 22
click at [369, 155] on div "30" at bounding box center [365, 157] width 43 height 22
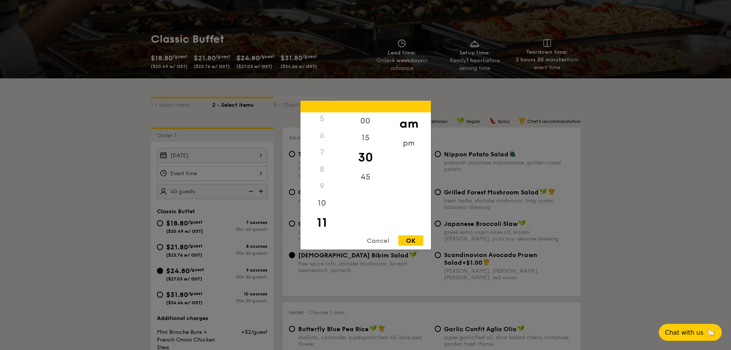
click at [408, 241] on div "OK" at bounding box center [411, 240] width 25 height 10
type input "11:30AM"
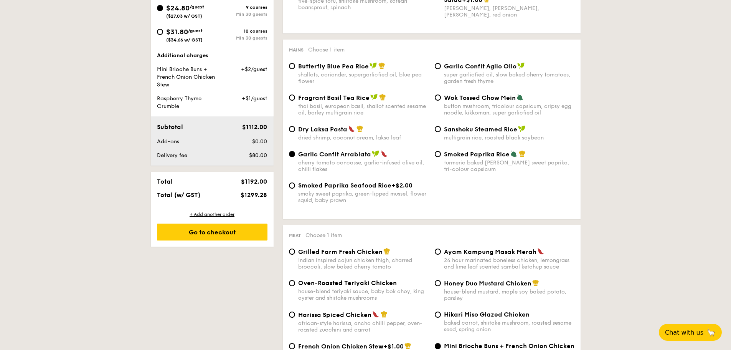
scroll to position [435, 0]
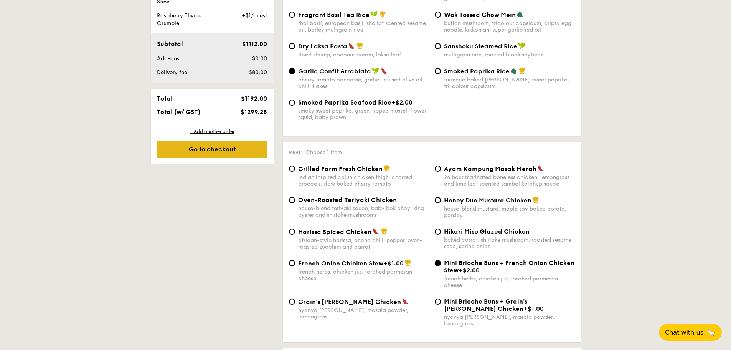
click at [251, 150] on div "Go to checkout" at bounding box center [212, 149] width 111 height 17
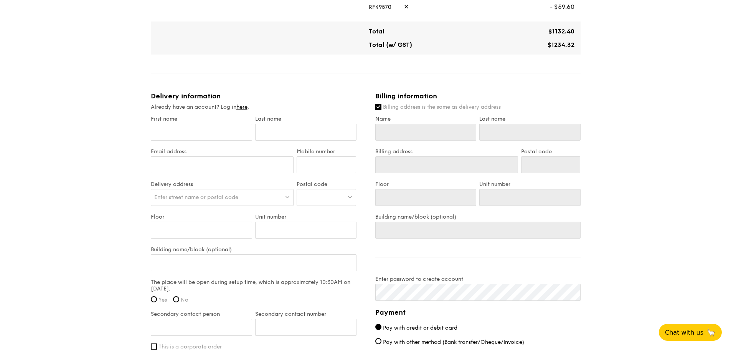
scroll to position [422, 0]
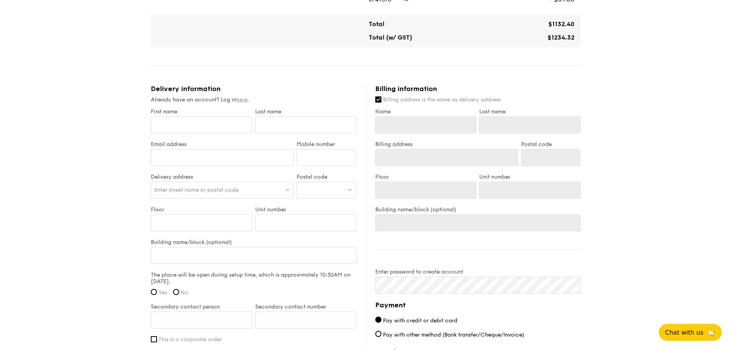
click at [246, 100] on link "here" at bounding box center [241, 99] width 11 height 7
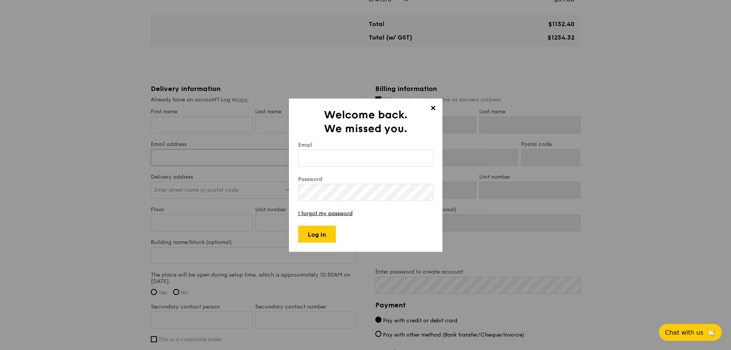
type input "[EMAIL_ADDRESS][DOMAIN_NAME]"
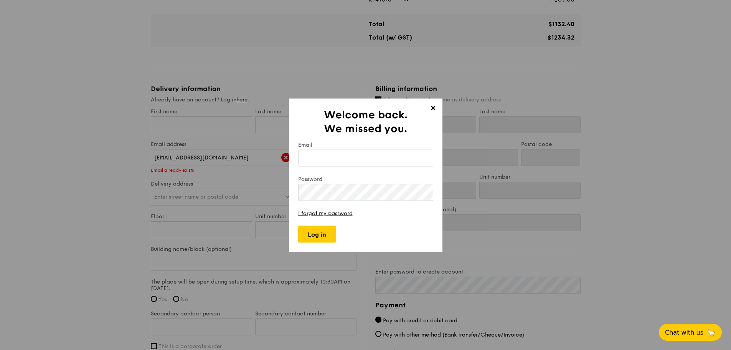
click at [337, 159] on input "Email" at bounding box center [365, 157] width 135 height 17
type input "[EMAIL_ADDRESS][DOMAIN_NAME]"
click at [318, 233] on input "Log in" at bounding box center [317, 233] width 38 height 17
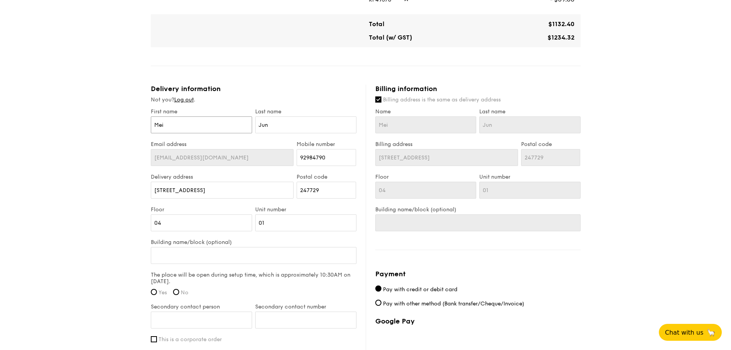
click at [202, 126] on input "Mei" at bounding box center [201, 124] width 101 height 17
type input "C"
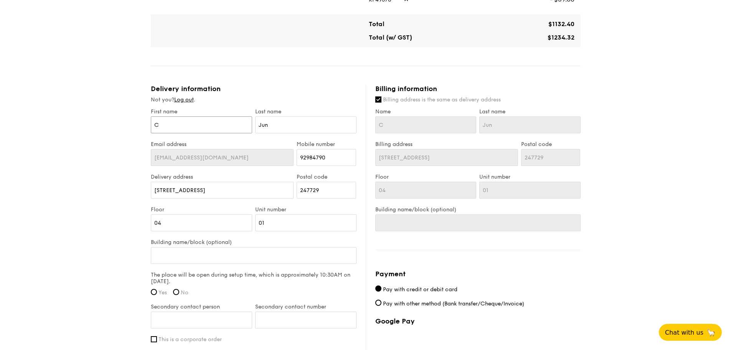
type input "Ch"
type input "Che"
type input "Cher"
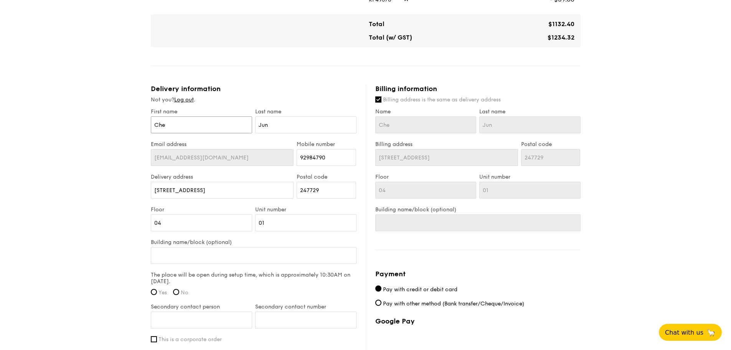
type input "Cher"
type input "Chery"
type input "Cheryn"
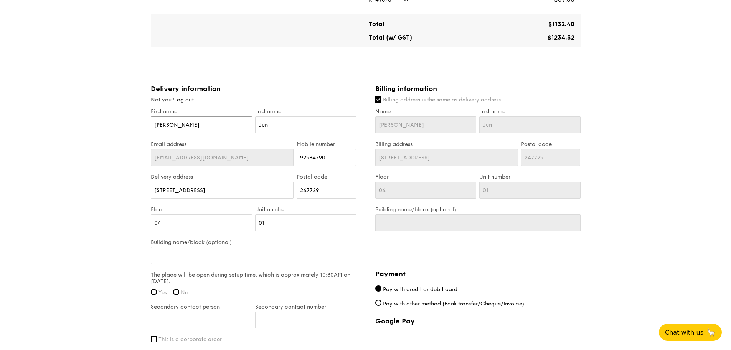
type input "Cheryn"
type input "L"
type input "Li"
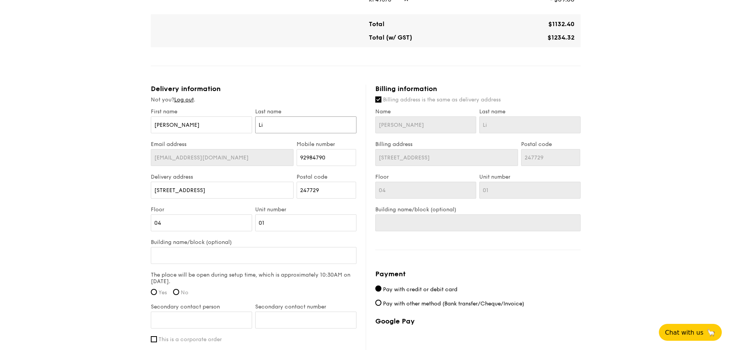
type input "Lio"
type input "Liow"
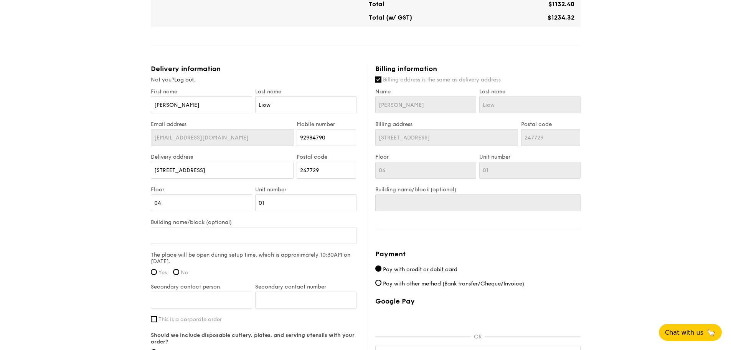
scroll to position [461, 0]
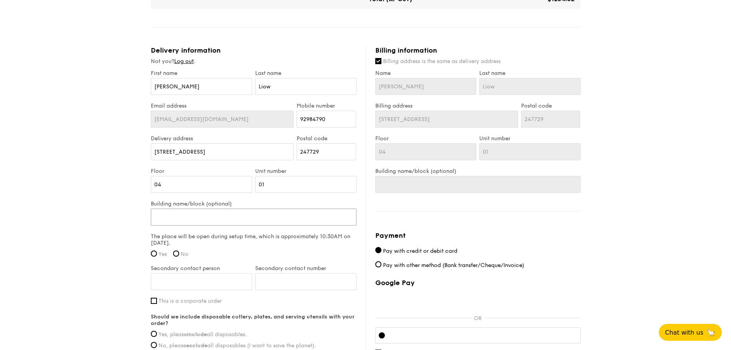
click at [233, 220] on input "Building name/block (optional)" at bounding box center [254, 216] width 206 height 17
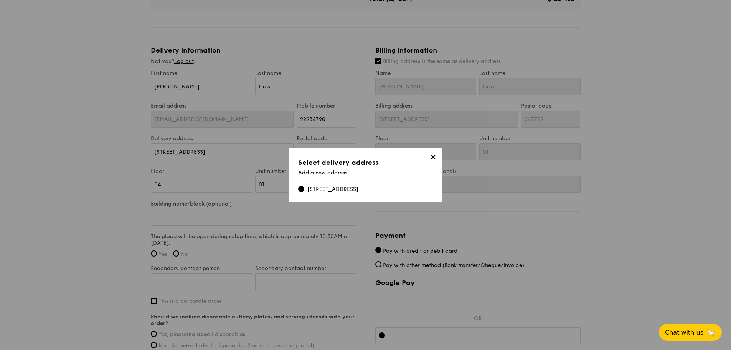
click at [434, 159] on span "✕" at bounding box center [433, 158] width 11 height 11
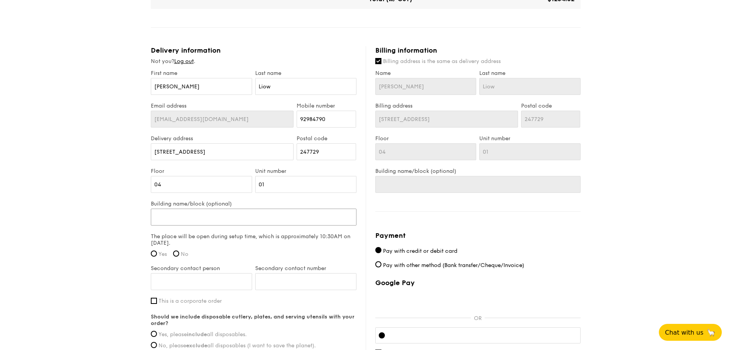
click at [233, 212] on input "Building name/block (optional)" at bounding box center [254, 216] width 206 height 17
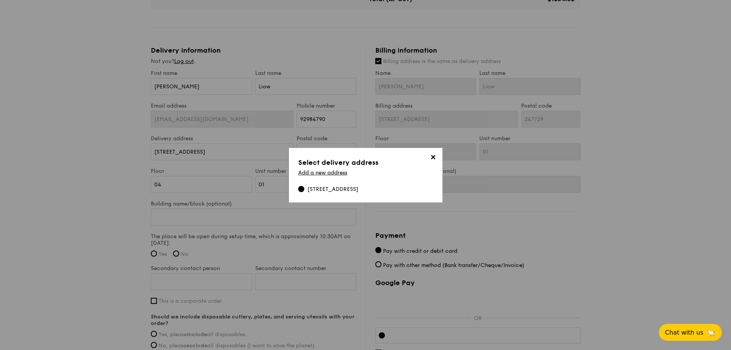
click at [434, 159] on span "✕" at bounding box center [433, 158] width 11 height 11
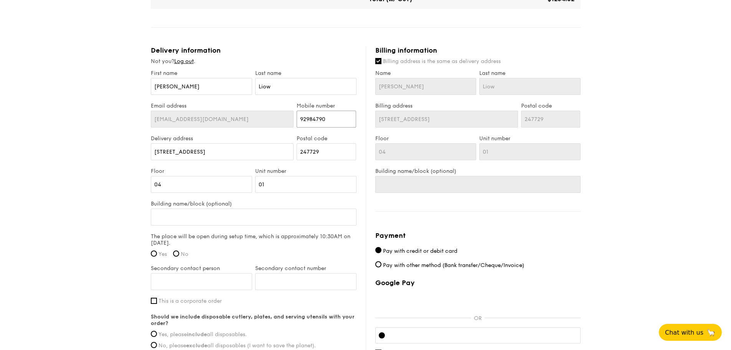
click at [318, 119] on input "92984790" at bounding box center [327, 119] width 60 height 17
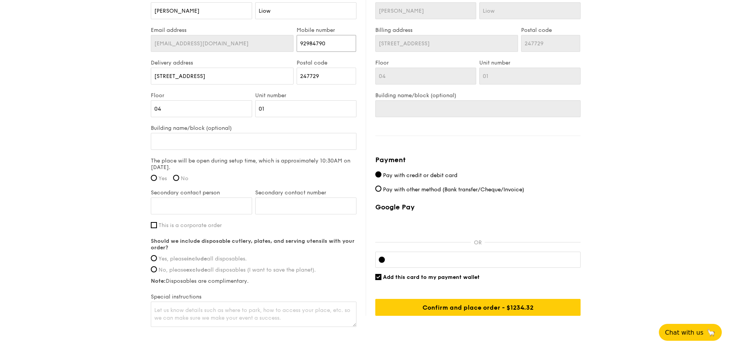
scroll to position [537, 0]
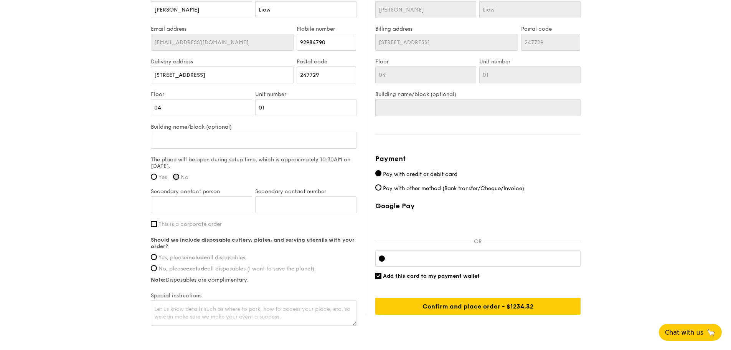
click at [179, 178] on input "No" at bounding box center [176, 177] width 6 height 6
radio input "true"
click at [161, 178] on span "Yes" at bounding box center [163, 177] width 8 height 7
click at [157, 178] on input "Yes" at bounding box center [154, 177] width 6 height 6
radio input "true"
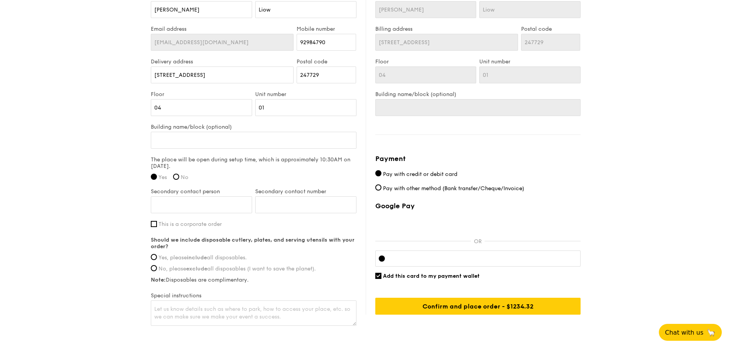
click at [197, 225] on span "This is a corporate order" at bounding box center [190, 224] width 63 height 7
click at [157, 225] on input "This is a corporate order" at bounding box center [154, 224] width 6 height 6
checkbox input "true"
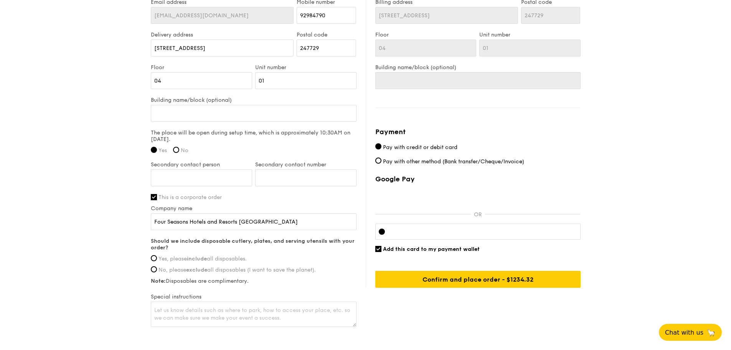
scroll to position [576, 0]
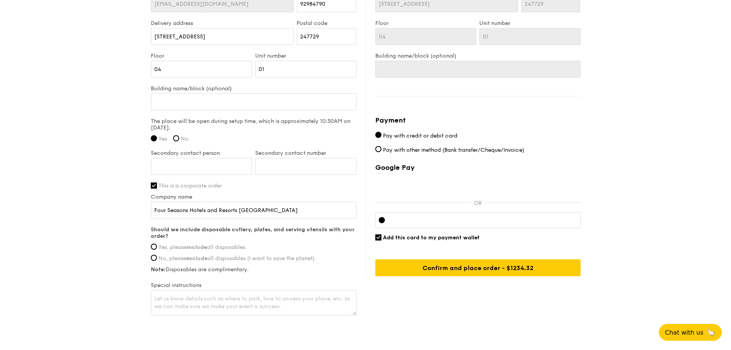
click at [210, 247] on span "Yes, please include all disposables." at bounding box center [203, 247] width 88 height 7
click at [157, 247] on input "Yes, please include all disposables." at bounding box center [154, 246] width 6 height 6
radio input "true"
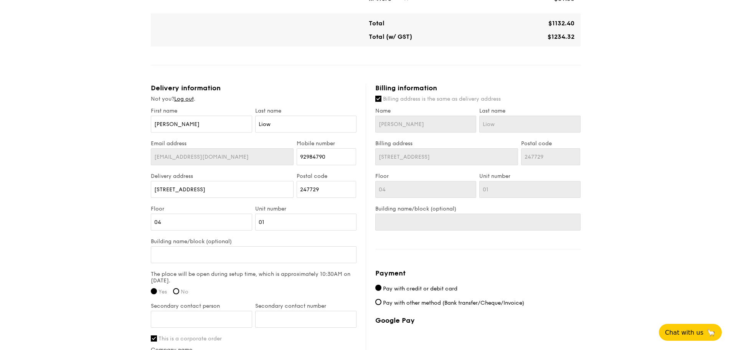
scroll to position [422, 0]
click at [205, 124] on input "Cheryn" at bounding box center [201, 124] width 101 height 17
type input "T"
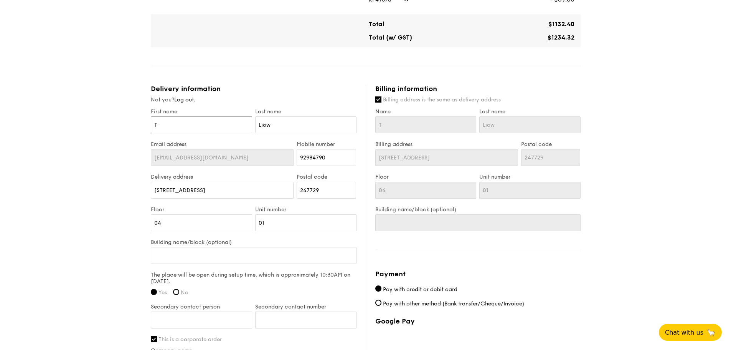
type input "Ta"
type input "Tan"
type input "Ta"
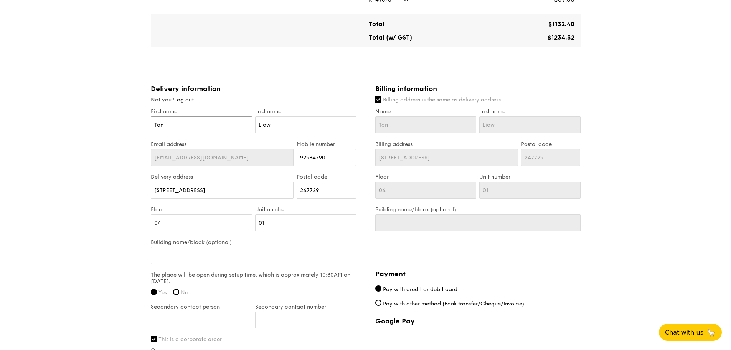
type input "Ta"
type input "T"
type input "M"
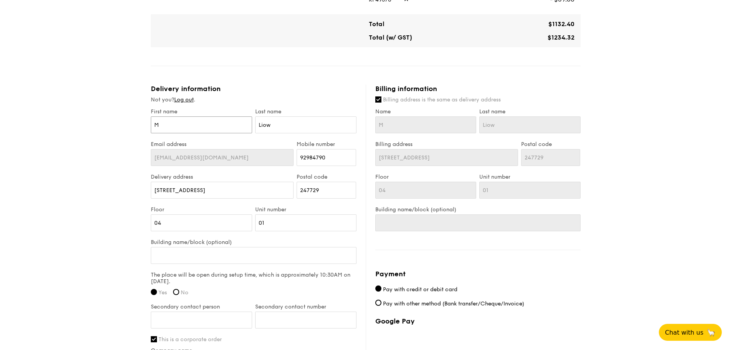
type input "Me"
type input "Mei"
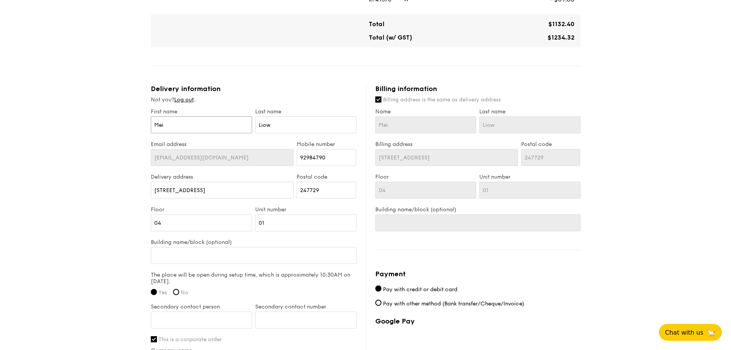
type input "Mei"
type input "Mei J"
type input "Mei Ju"
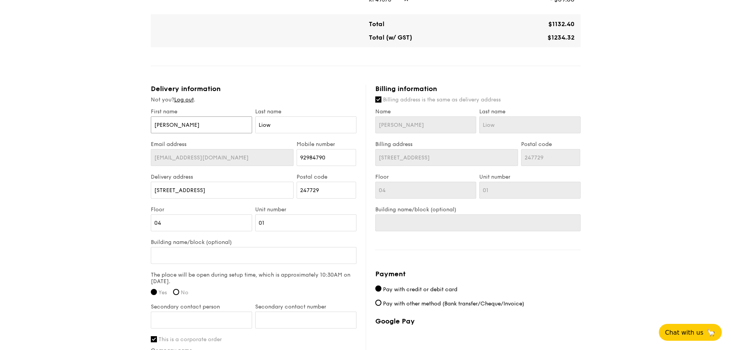
type input "[PERSON_NAME]"
type input "T"
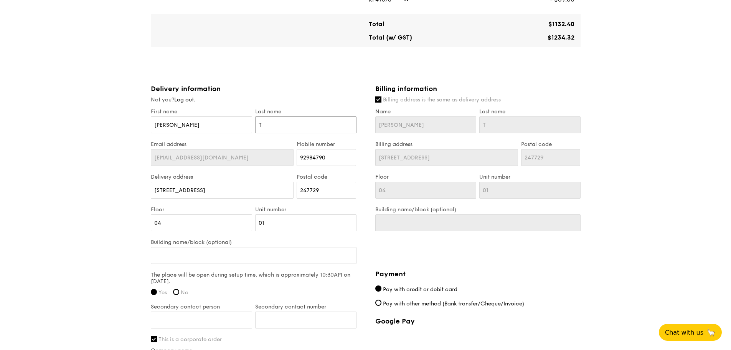
type input "Ta"
type input "Tan"
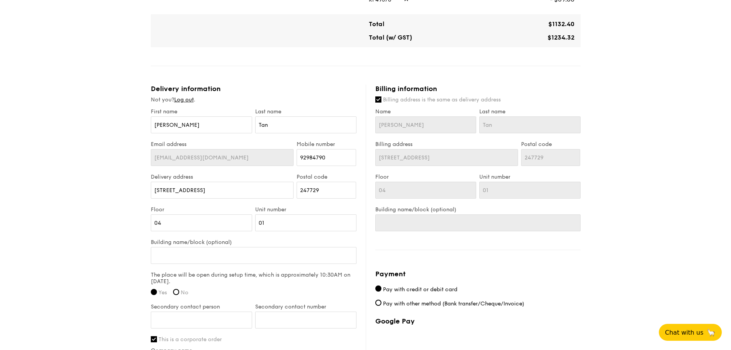
click at [584, 189] on div "1 - Select menu 2 - Select items 3 - Check out Classic Buffet $24.80 /guest ($2…" at bounding box center [365, 39] width 731 height 923
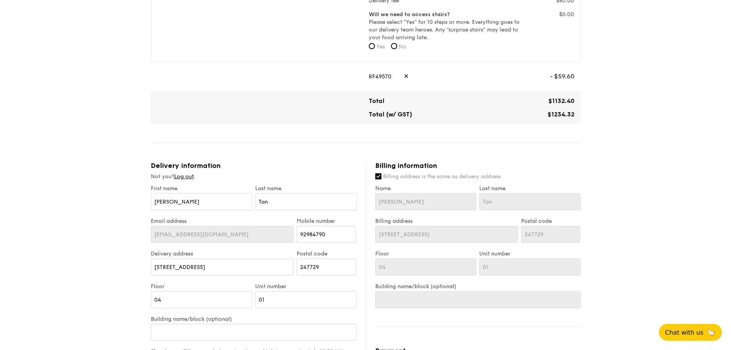
scroll to position [576, 0]
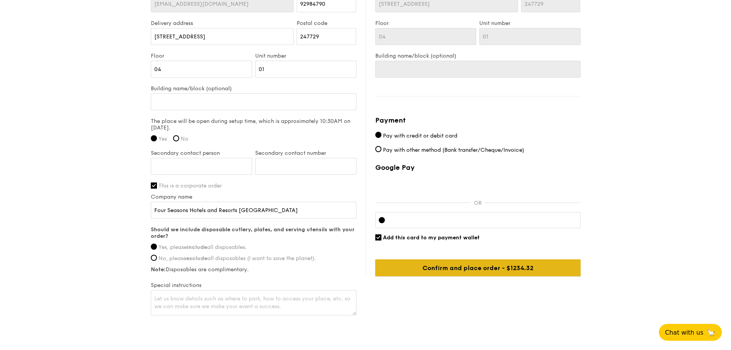
click at [474, 266] on input "Confirm and place order - $1234.32" at bounding box center [477, 267] width 205 height 17
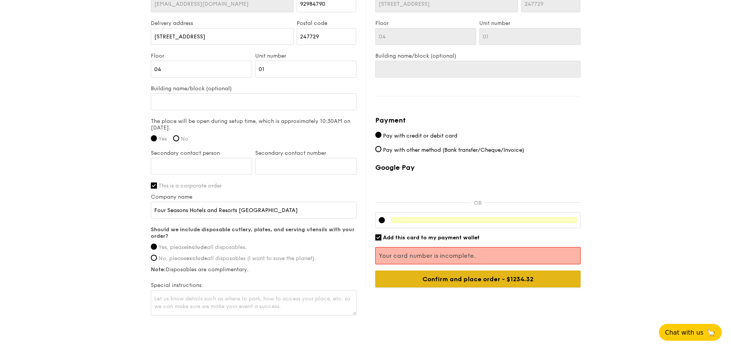
click at [525, 266] on input "Confirm and place order - $1234.32" at bounding box center [477, 278] width 205 height 17
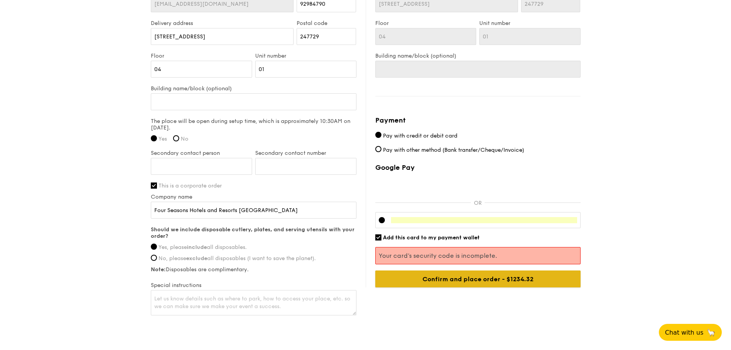
click at [454, 266] on input "Confirm and place order - $1234.32" at bounding box center [477, 278] width 205 height 17
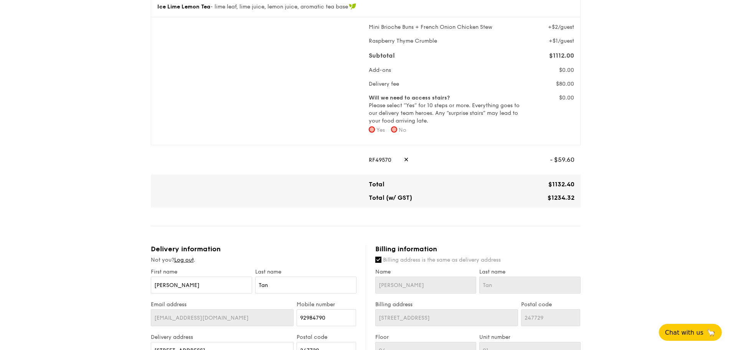
scroll to position [235, 0]
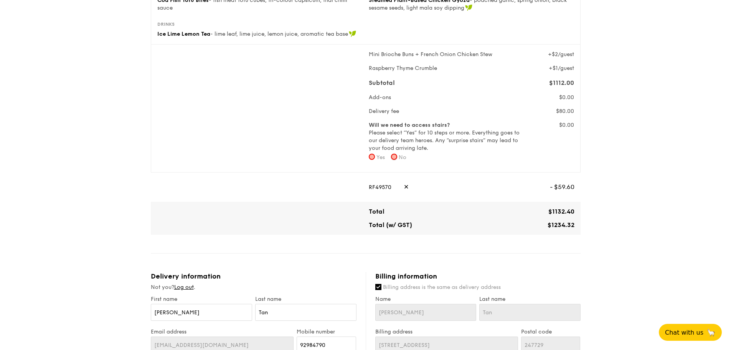
click at [397, 158] on input "No" at bounding box center [394, 157] width 6 height 6
radio input "true"
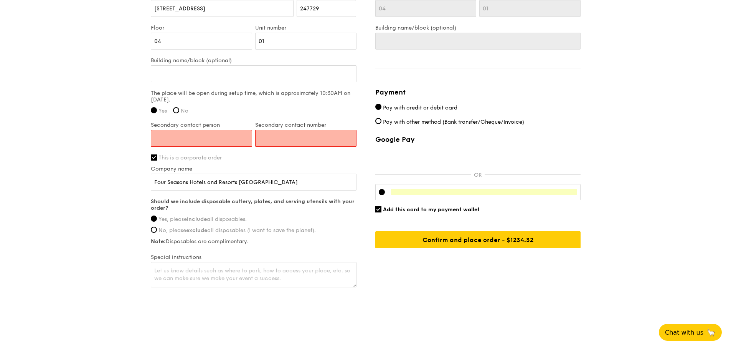
scroll to position [604, 0]
click at [224, 141] on input "Secondary contact person" at bounding box center [201, 137] width 101 height 17
click at [216, 136] on input "Secondary contact person" at bounding box center [201, 137] width 101 height 17
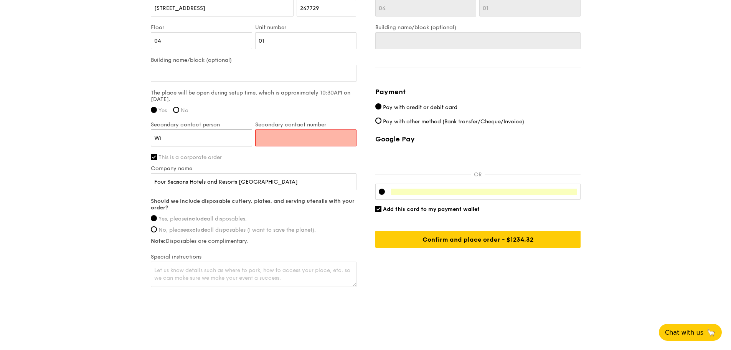
type input "W"
type input "C"
type input "[PERSON_NAME]"
click at [275, 133] on input "Secondary contact number" at bounding box center [305, 137] width 101 height 17
paste input "67395809"
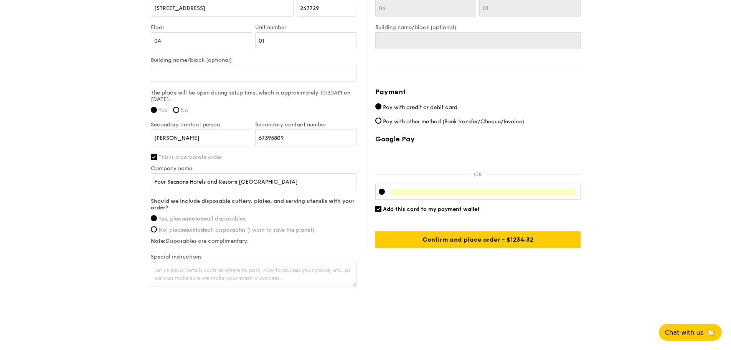
click at [309, 159] on div "First name Mei Jun Last name Tan Email address meijun.tan@fourseasons.com Mobil…" at bounding box center [254, 107] width 206 height 362
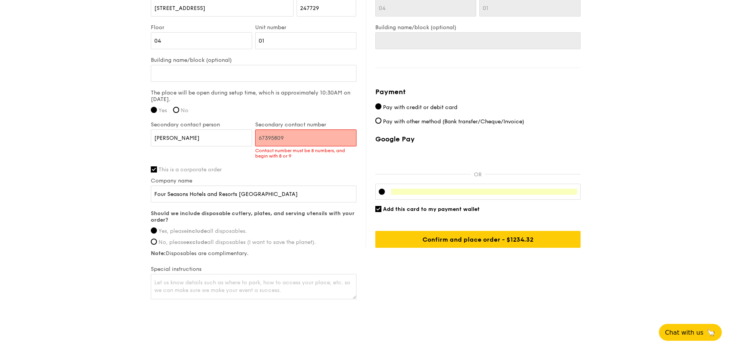
click at [260, 138] on input "67395809" at bounding box center [305, 137] width 101 height 17
click at [271, 138] on input "67395809" at bounding box center [305, 137] width 101 height 17
click at [198, 134] on input "[PERSON_NAME]" at bounding box center [201, 137] width 101 height 17
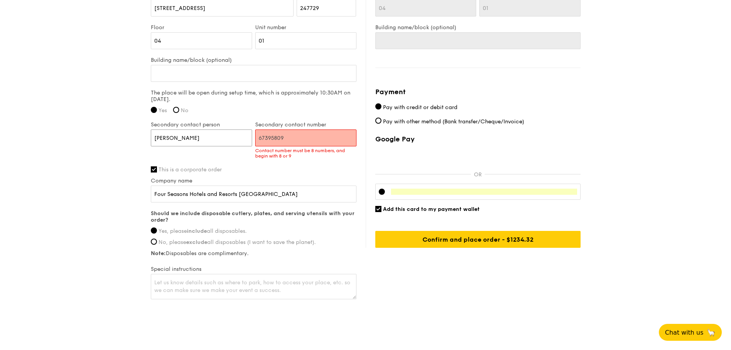
click at [198, 134] on input "[PERSON_NAME]" at bounding box center [201, 137] width 101 height 17
click at [278, 135] on input "67395809" at bounding box center [305, 137] width 101 height 17
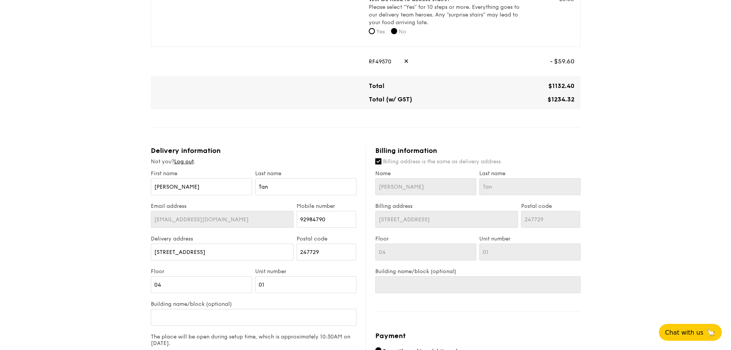
scroll to position [528, 0]
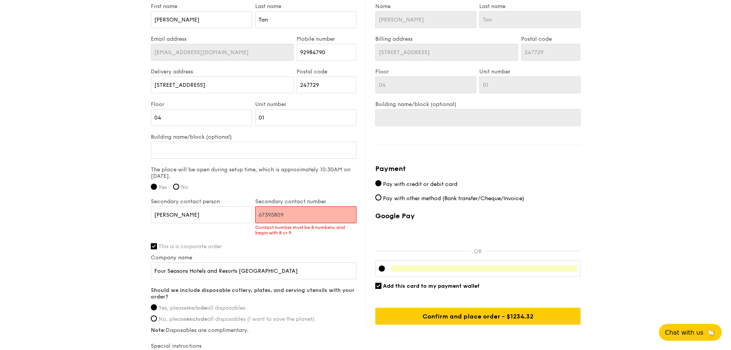
click at [284, 215] on input "67395809" at bounding box center [305, 214] width 101 height 17
click at [281, 217] on input "67395809" at bounding box center [305, 214] width 101 height 17
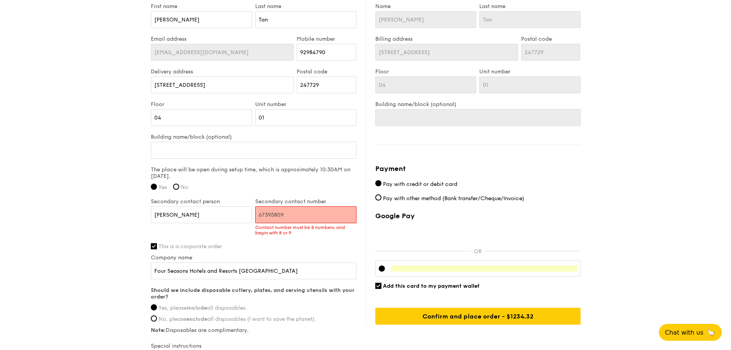
click at [281, 217] on input "67395809" at bounding box center [305, 214] width 101 height 17
paste input "596692258"
drag, startPoint x: 265, startPoint y: 213, endPoint x: 239, endPoint y: 213, distance: 26.1
click at [239, 213] on div "Secondary contact person Mei Jun Secondary contact number 6596692258 Contact nu…" at bounding box center [253, 220] width 209 height 45
type input "96692258"
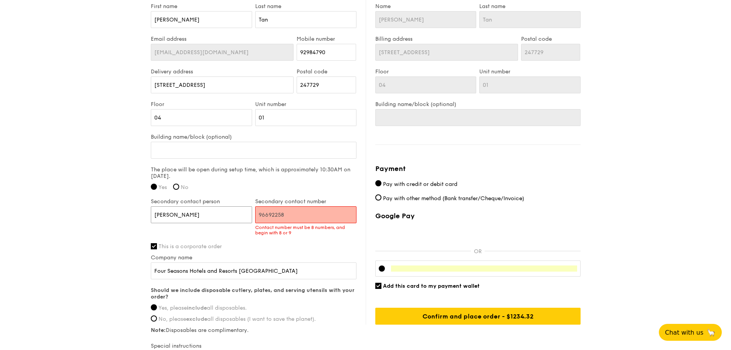
click at [240, 216] on input "[PERSON_NAME]" at bounding box center [201, 214] width 101 height 17
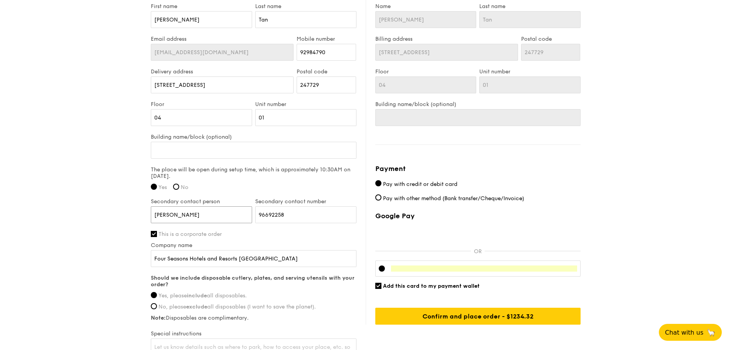
click at [240, 216] on input "[PERSON_NAME]" at bounding box center [201, 214] width 101 height 17
click at [228, 218] on input "Cherilyn" at bounding box center [201, 214] width 101 height 17
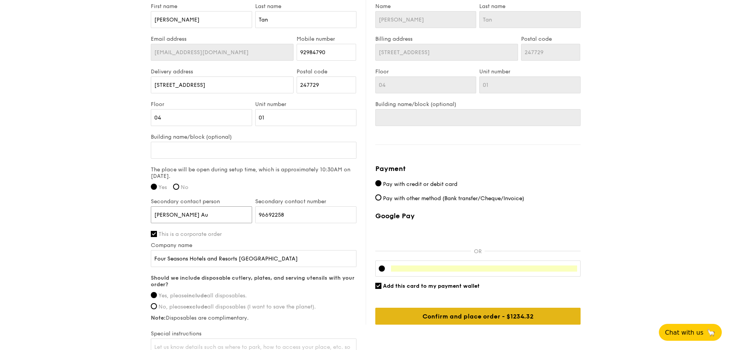
type input "Cherilyn Au"
click at [495, 266] on input "Confirm and place order - $1234.32" at bounding box center [477, 316] width 205 height 17
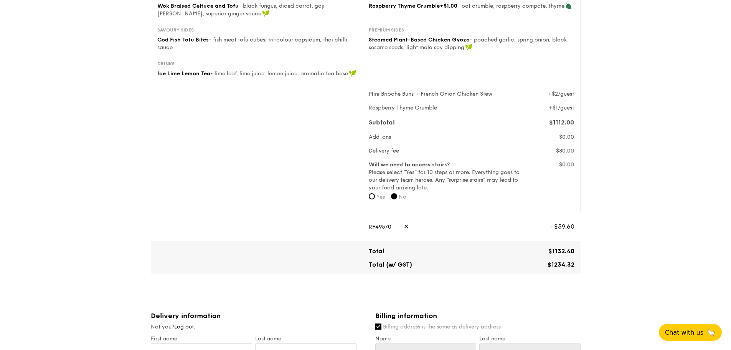
scroll to position [307, 0]
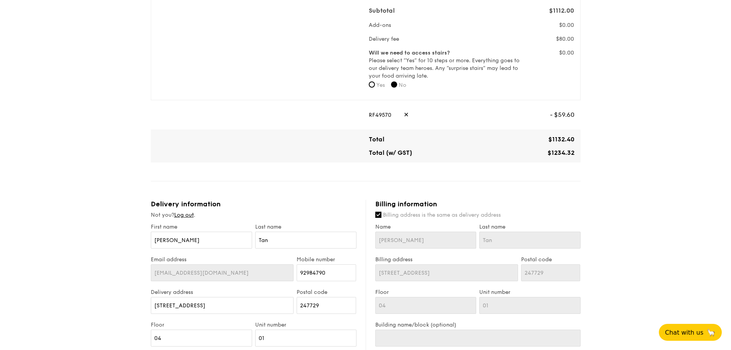
click at [405, 116] on div "RF49570 ✕" at bounding box center [456, 114] width 175 height 17
click at [404, 116] on span "✕" at bounding box center [406, 114] width 5 height 17
click at [396, 116] on input "text" at bounding box center [460, 114] width 182 height 17
paste input "GRAINDICE"
click at [572, 116] on span "Apply" at bounding box center [566, 114] width 18 height 17
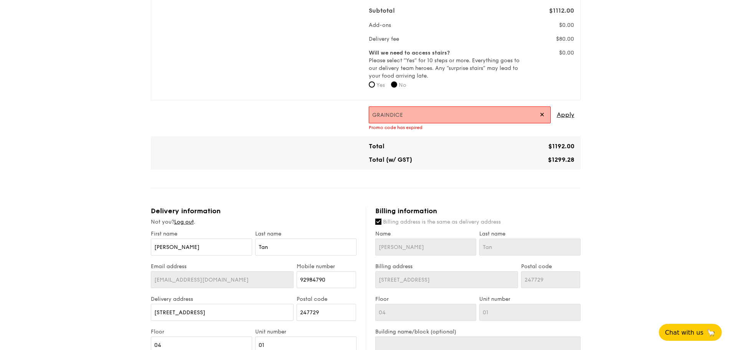
click at [390, 114] on input "GRAINDICE" at bounding box center [460, 114] width 182 height 17
paste input "RF40460"
type input "RF40460"
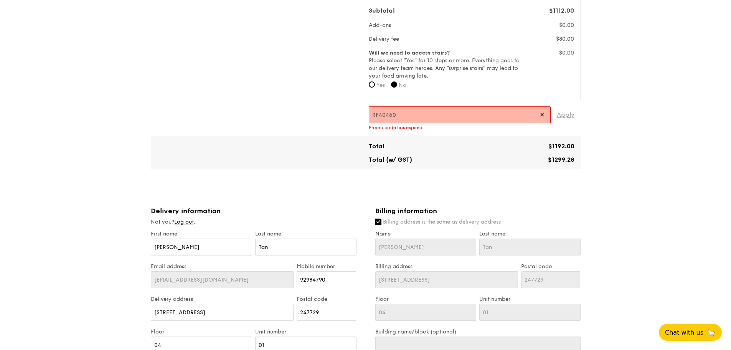
click at [568, 115] on span "Apply" at bounding box center [566, 114] width 18 height 17
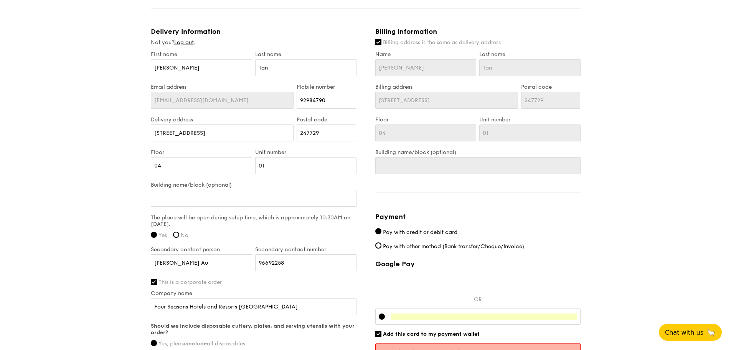
scroll to position [604, 0]
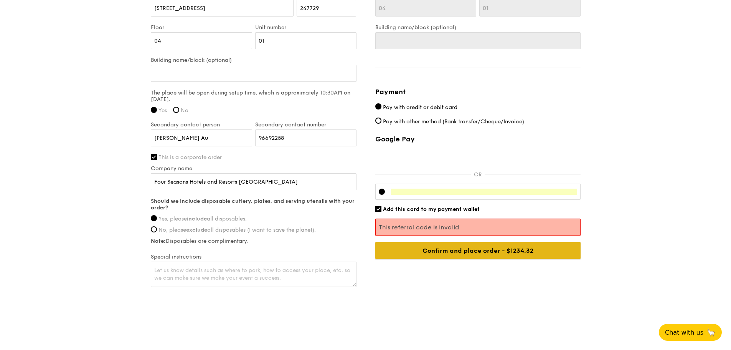
click at [517, 250] on input "Confirm and place order - $1234.32" at bounding box center [477, 250] width 205 height 17
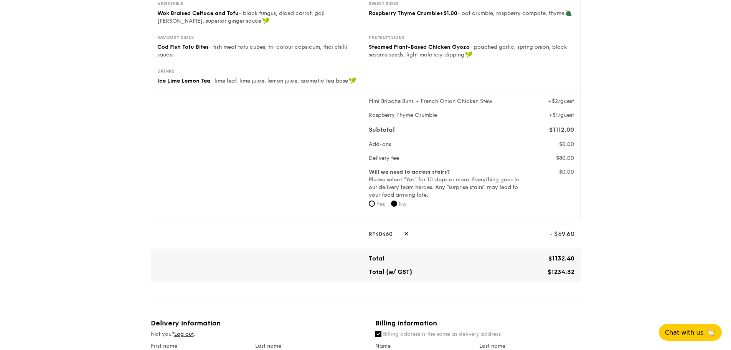
scroll to position [144, 0]
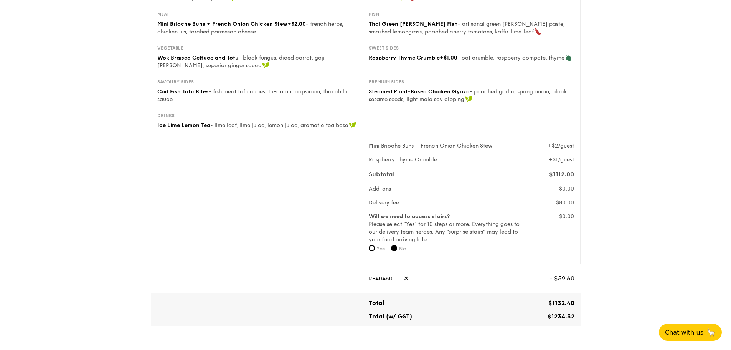
click at [404, 266] on span "✕" at bounding box center [406, 278] width 5 height 17
click at [397, 266] on input "text" at bounding box center [460, 278] width 182 height 17
paste input "PAYDAY5OFF"
click at [579, 266] on div "PAYDAY5OFF ✕ Apply" at bounding box center [366, 278] width 430 height 29
click at [564, 266] on span "Apply" at bounding box center [566, 278] width 18 height 17
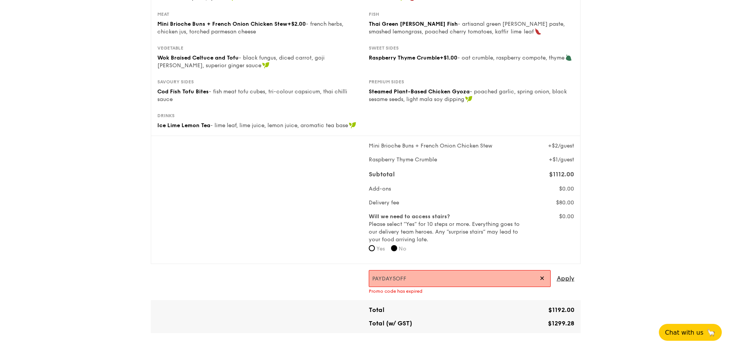
click at [391, 266] on input "PAYDAY5OFF" at bounding box center [460, 278] width 182 height 17
click at [573, 266] on span "Apply" at bounding box center [566, 278] width 18 height 17
click at [401, 266] on input "WELCOMEFEAST" at bounding box center [460, 278] width 182 height 17
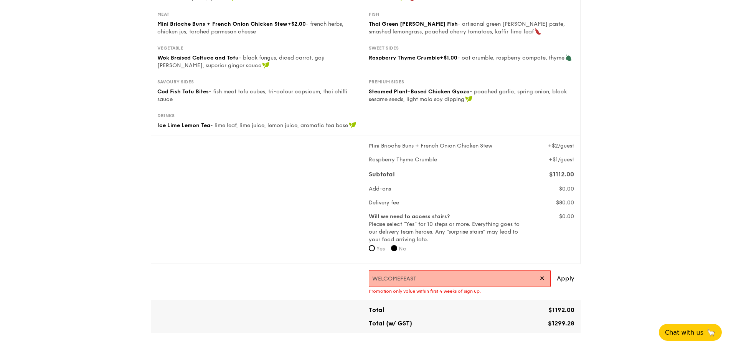
click at [403, 266] on input "WELCOMEFEAST" at bounding box center [460, 278] width 182 height 17
paste input "RF35894"
click at [562, 266] on span "Apply" at bounding box center [566, 278] width 18 height 17
type input "RF35894"
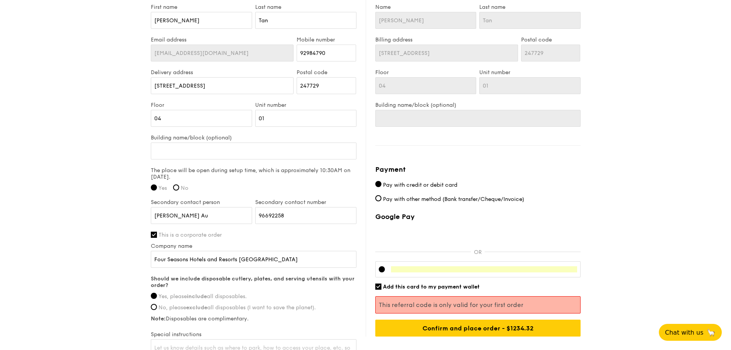
scroll to position [528, 0]
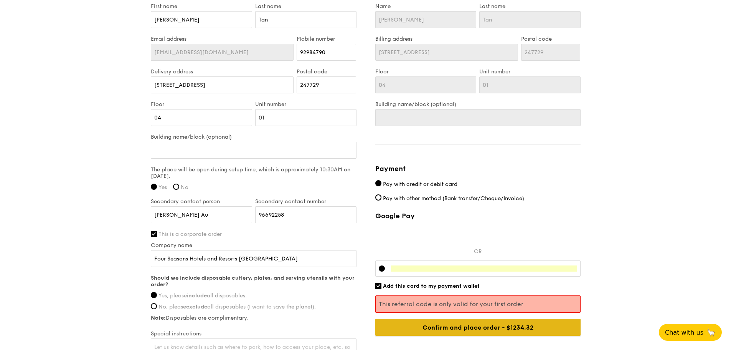
click at [473, 266] on input "Confirm and place order - $1234.32" at bounding box center [477, 327] width 205 height 17
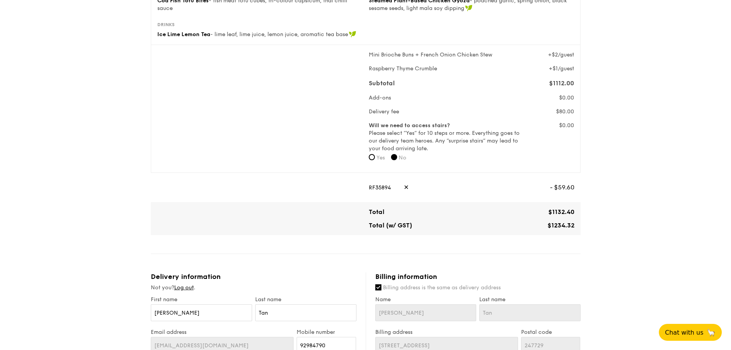
scroll to position [182, 0]
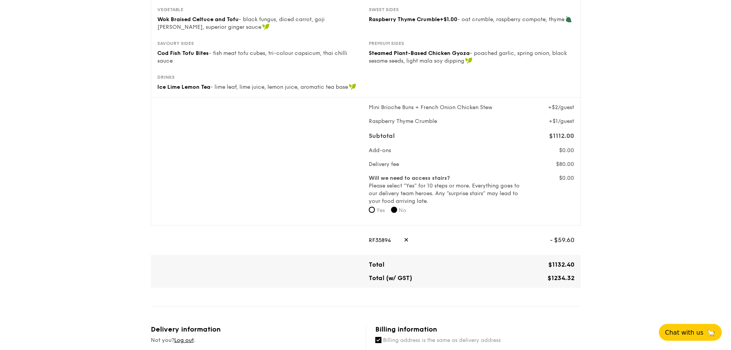
click at [404, 242] on span "✕" at bounding box center [406, 240] width 5 height 17
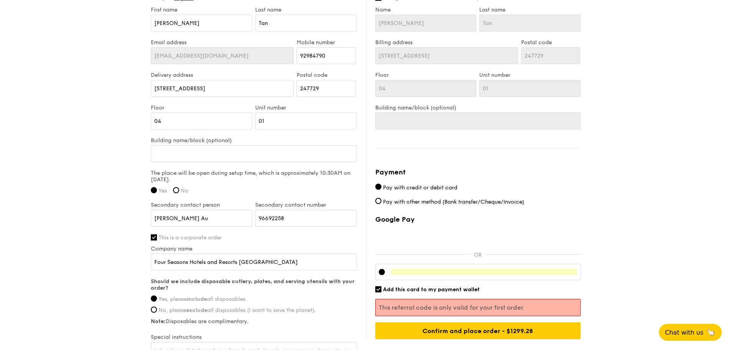
scroll to position [528, 0]
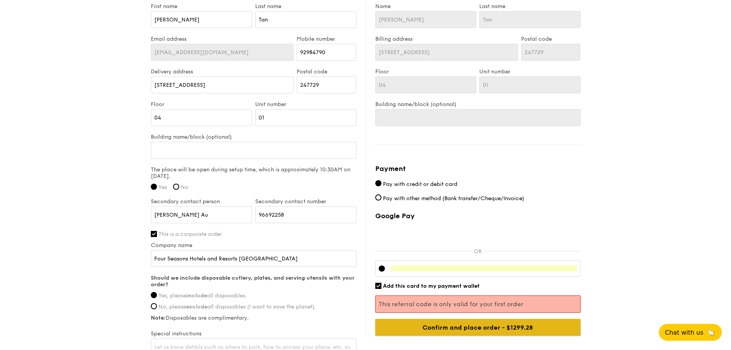
click at [480, 266] on input "Confirm and place order - $1234.32" at bounding box center [477, 327] width 205 height 17
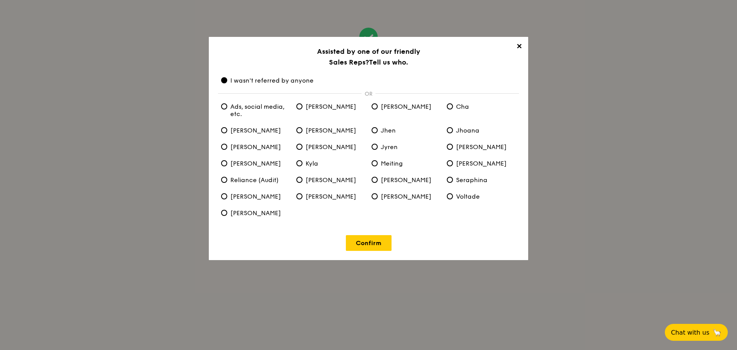
click at [318, 130] on span "Ghee Ting" at bounding box center [326, 130] width 60 height 7
click at [303, 130] on Ting "Ghee Ting" at bounding box center [299, 130] width 6 height 6
radio Ting "true"
click at [280, 84] on div "✕ Assisted by one of our friendly Sales Reps? Tell us who. I wasn't referred by…" at bounding box center [368, 148] width 319 height 223
click at [280, 81] on span "I wasn't referred by anyone" at bounding box center [267, 80] width 93 height 7
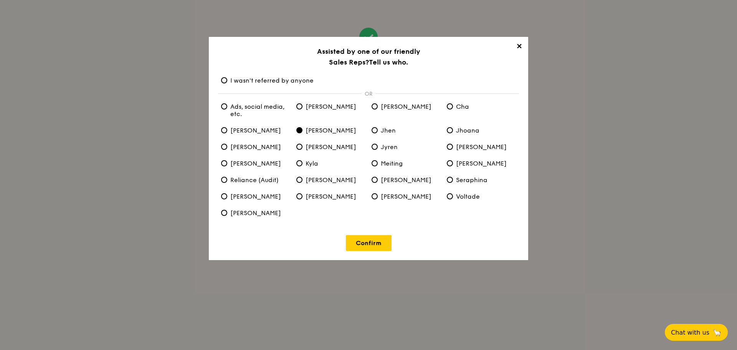
click at [227, 81] on anyone "I wasn't referred by anyone" at bounding box center [224, 80] width 6 height 6
radio anyone "true"
click at [319, 133] on span "Ghee Ting" at bounding box center [326, 130] width 60 height 7
click at [303, 133] on Ting "Ghee Ting" at bounding box center [299, 130] width 6 height 6
radio Ting "true"
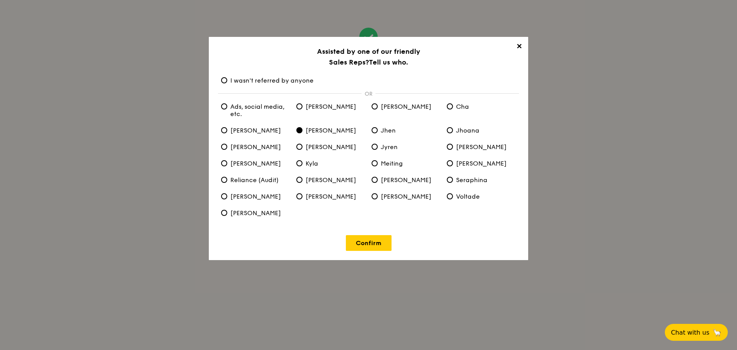
click at [289, 80] on span "I wasn't referred by anyone" at bounding box center [267, 80] width 93 height 7
click at [227, 80] on anyone "I wasn't referred by anyone" at bounding box center [224, 80] width 6 height 6
radio anyone "true"
radio Ting "false"
click at [370, 244] on link "Confirm" at bounding box center [369, 243] width 46 height 16
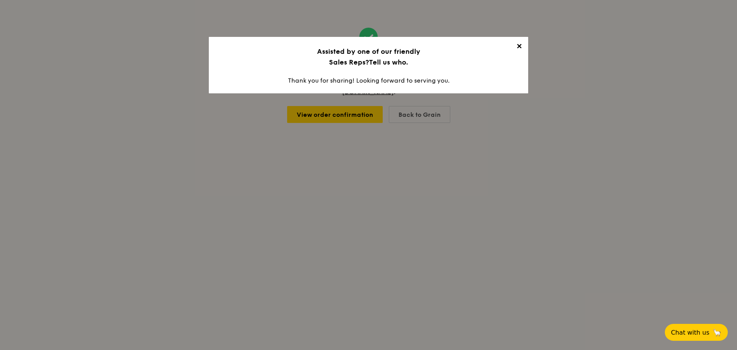
click at [518, 46] on span "✕" at bounding box center [519, 47] width 11 height 11
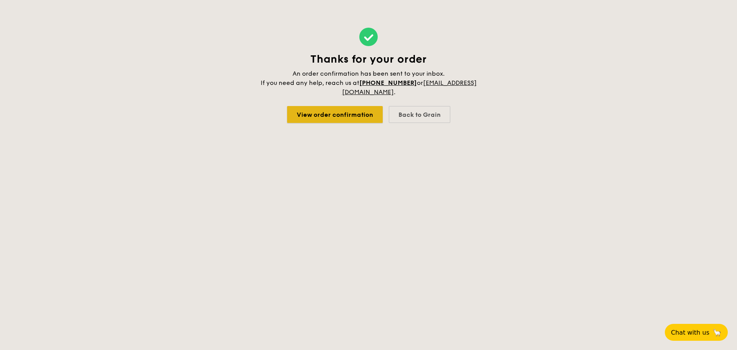
click at [344, 111] on link "View order confirmation" at bounding box center [335, 114] width 96 height 17
click at [431, 116] on div "Back to Grain" at bounding box center [419, 114] width 61 height 17
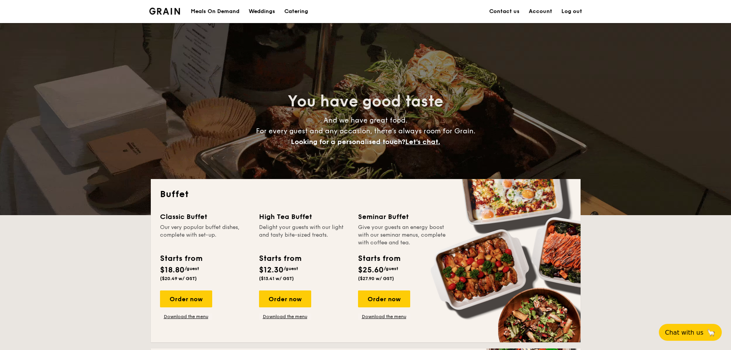
click at [538, 10] on link "Account" at bounding box center [540, 11] width 23 height 23
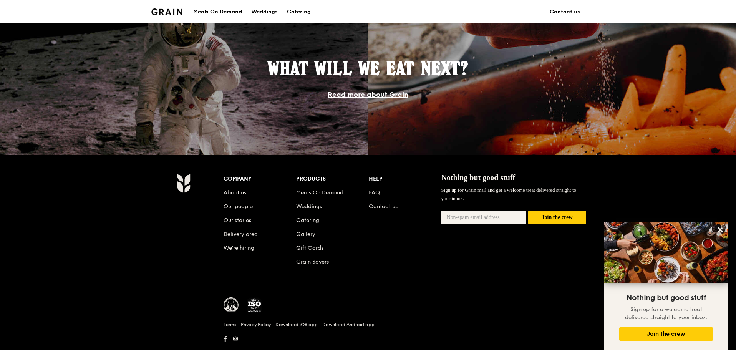
scroll to position [662, 0]
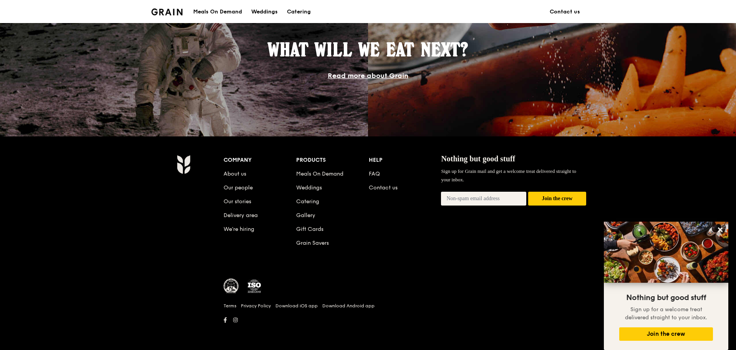
click at [498, 197] on input "email" at bounding box center [483, 199] width 85 height 14
type input "cheryn.liow@fourseasons.com"
click at [547, 202] on button "Join the crew" at bounding box center [557, 199] width 58 height 14
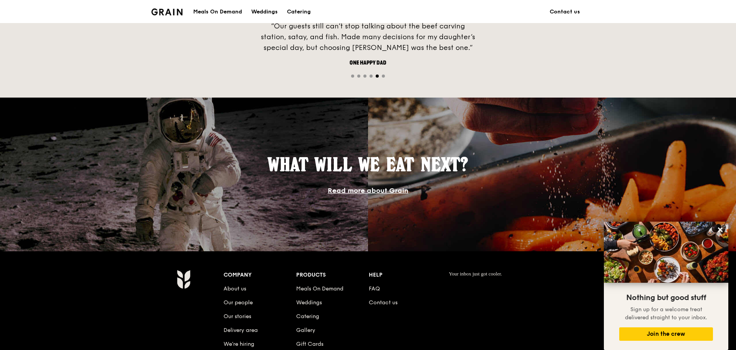
scroll to position [546, 0]
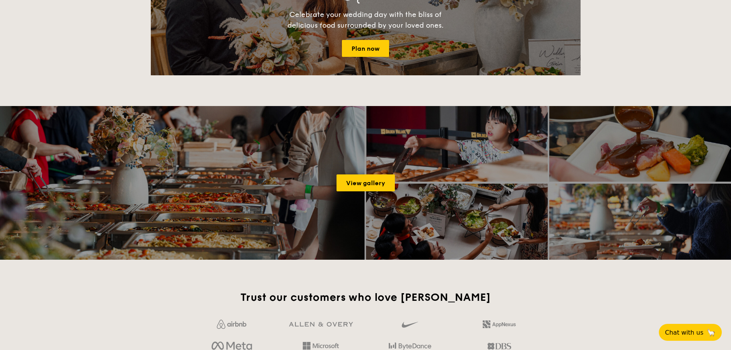
scroll to position [1075, 0]
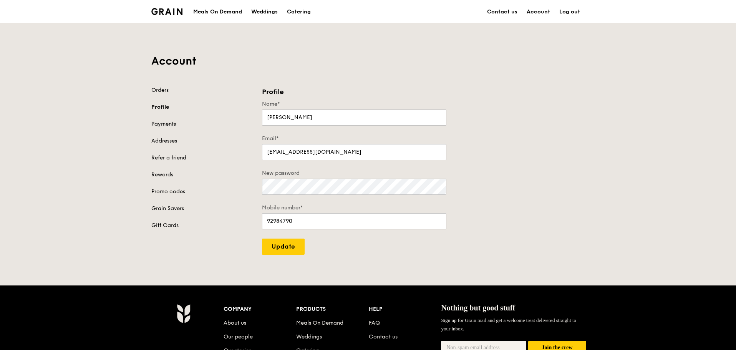
click at [167, 126] on link "Payments" at bounding box center [201, 124] width 101 height 8
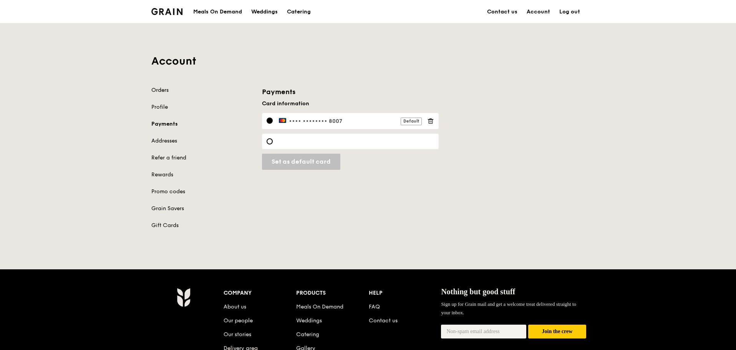
click at [170, 91] on link "Orders" at bounding box center [201, 90] width 101 height 8
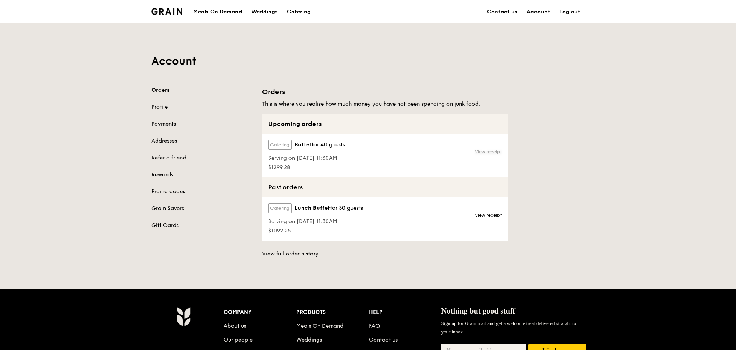
click at [484, 152] on link "View receipt" at bounding box center [488, 152] width 27 height 6
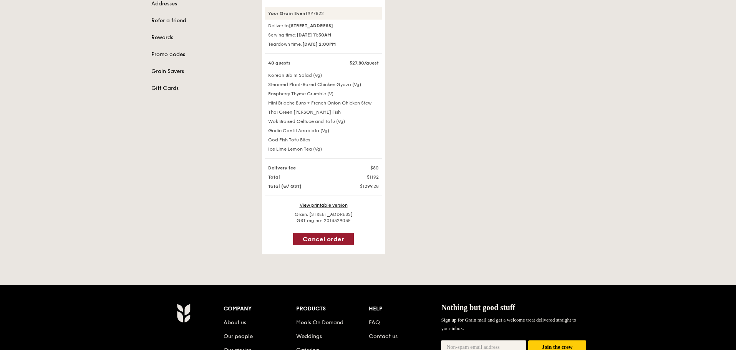
scroll to position [154, 0]
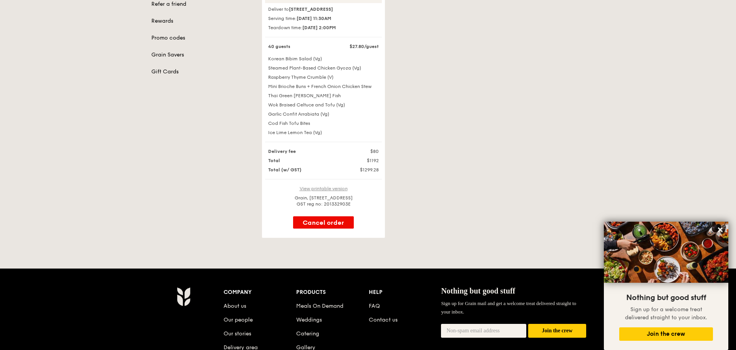
click at [339, 189] on link "View printable version" at bounding box center [323, 188] width 48 height 5
